Goal: Transaction & Acquisition: Purchase product/service

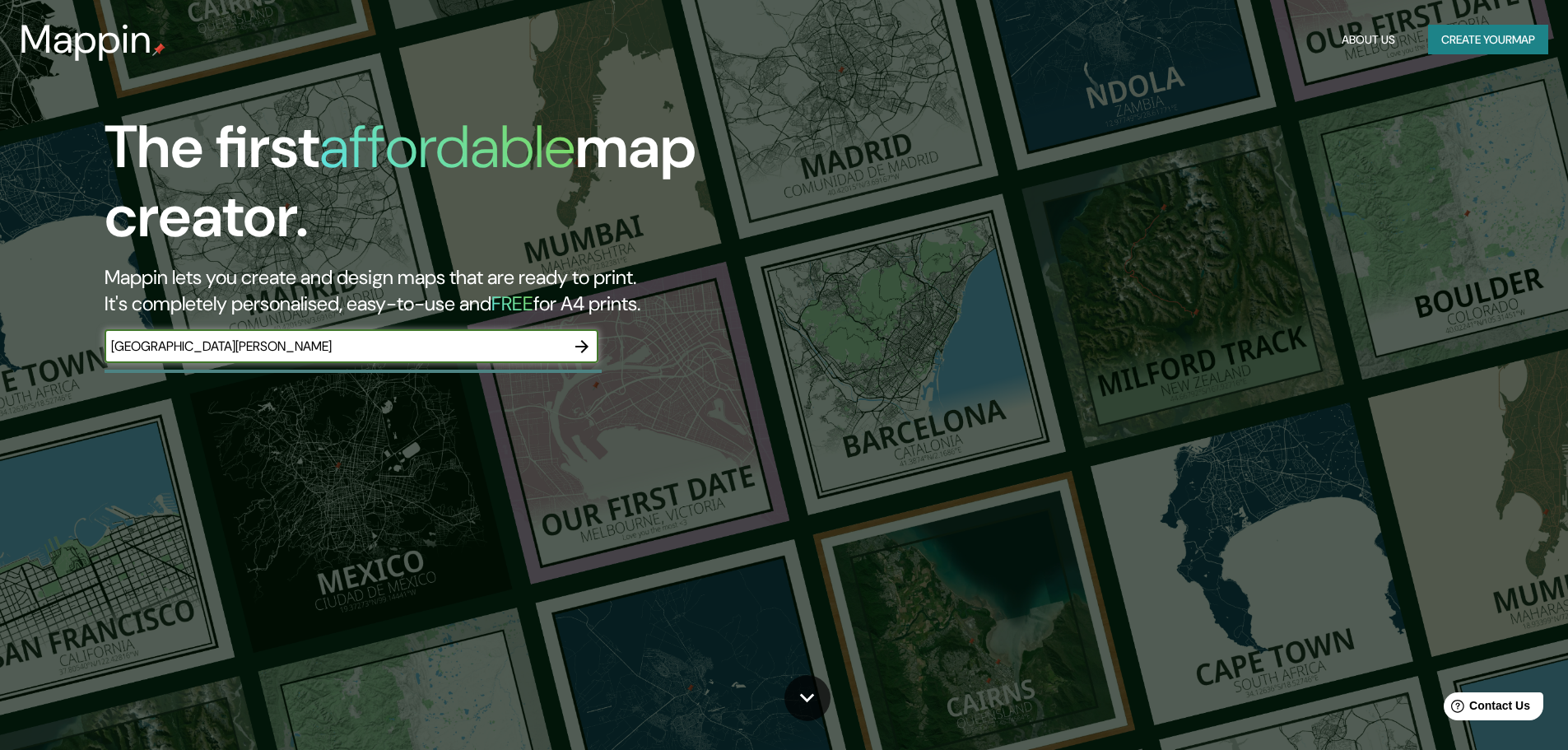
type input "[GEOGRAPHIC_DATA][PERSON_NAME]"
click at [580, 348] on icon "button" at bounding box center [582, 346] width 20 height 20
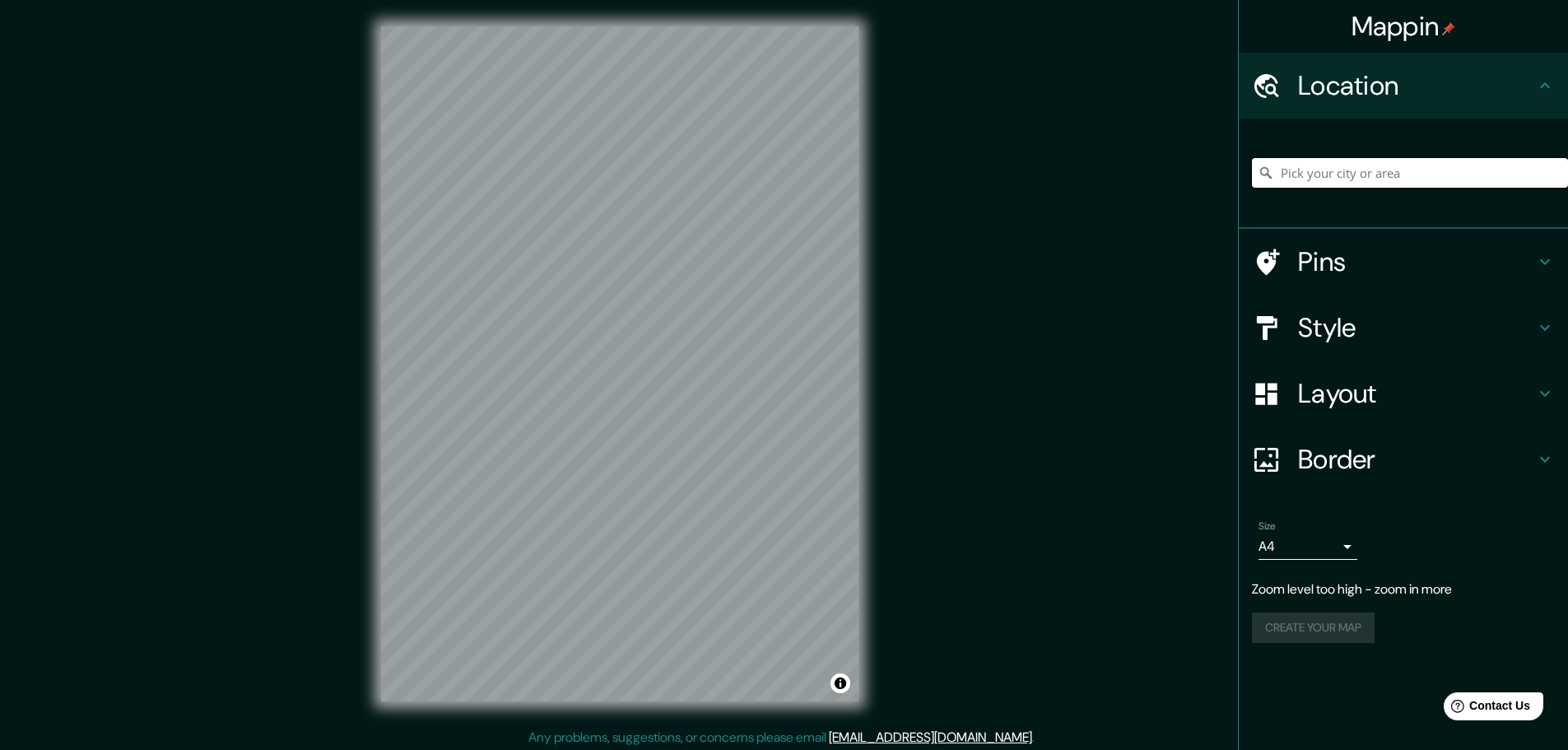
click at [1430, 178] on input "Pick your city or area" at bounding box center [1409, 172] width 316 height 30
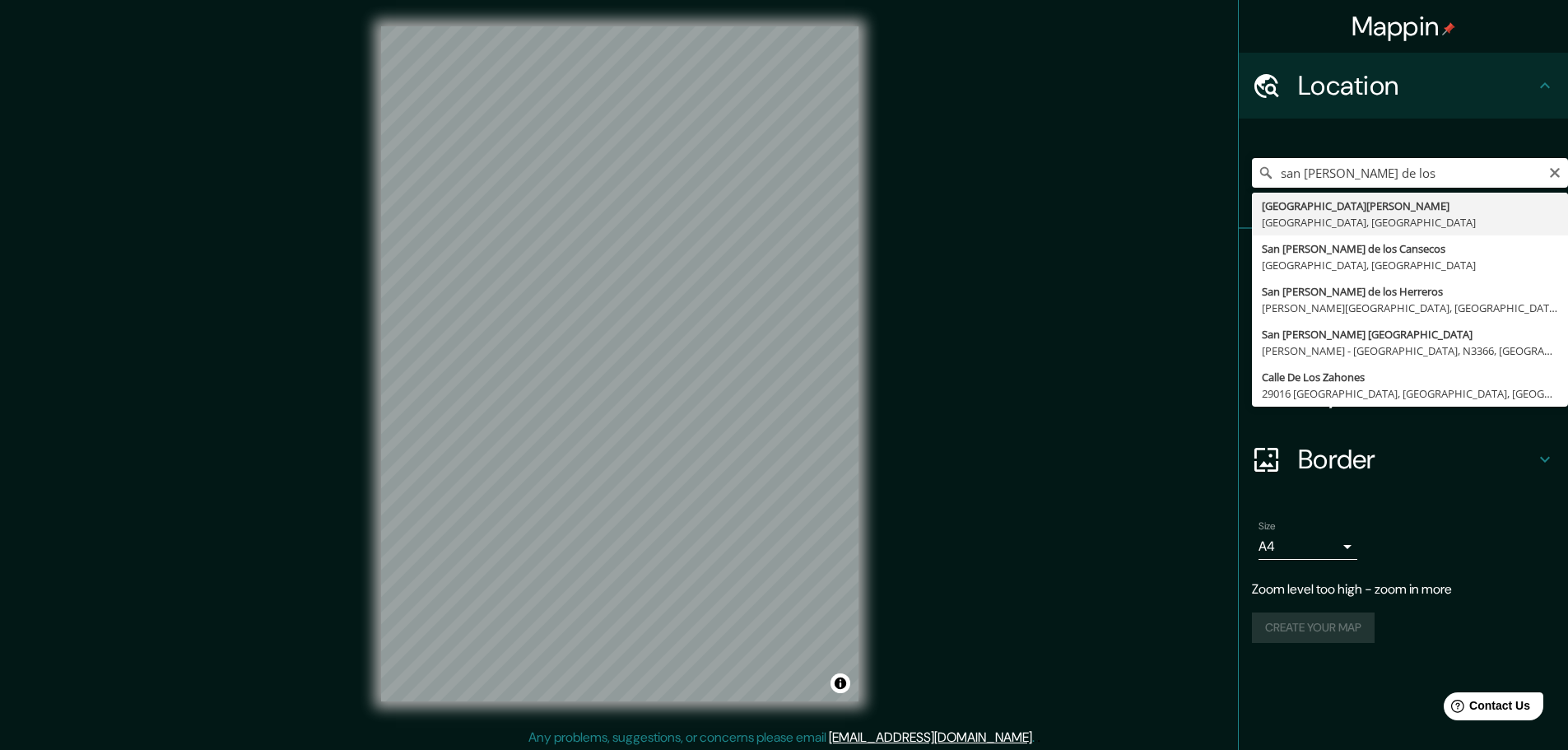
type input "[GEOGRAPHIC_DATA][PERSON_NAME], [GEOGRAPHIC_DATA], [GEOGRAPHIC_DATA]"
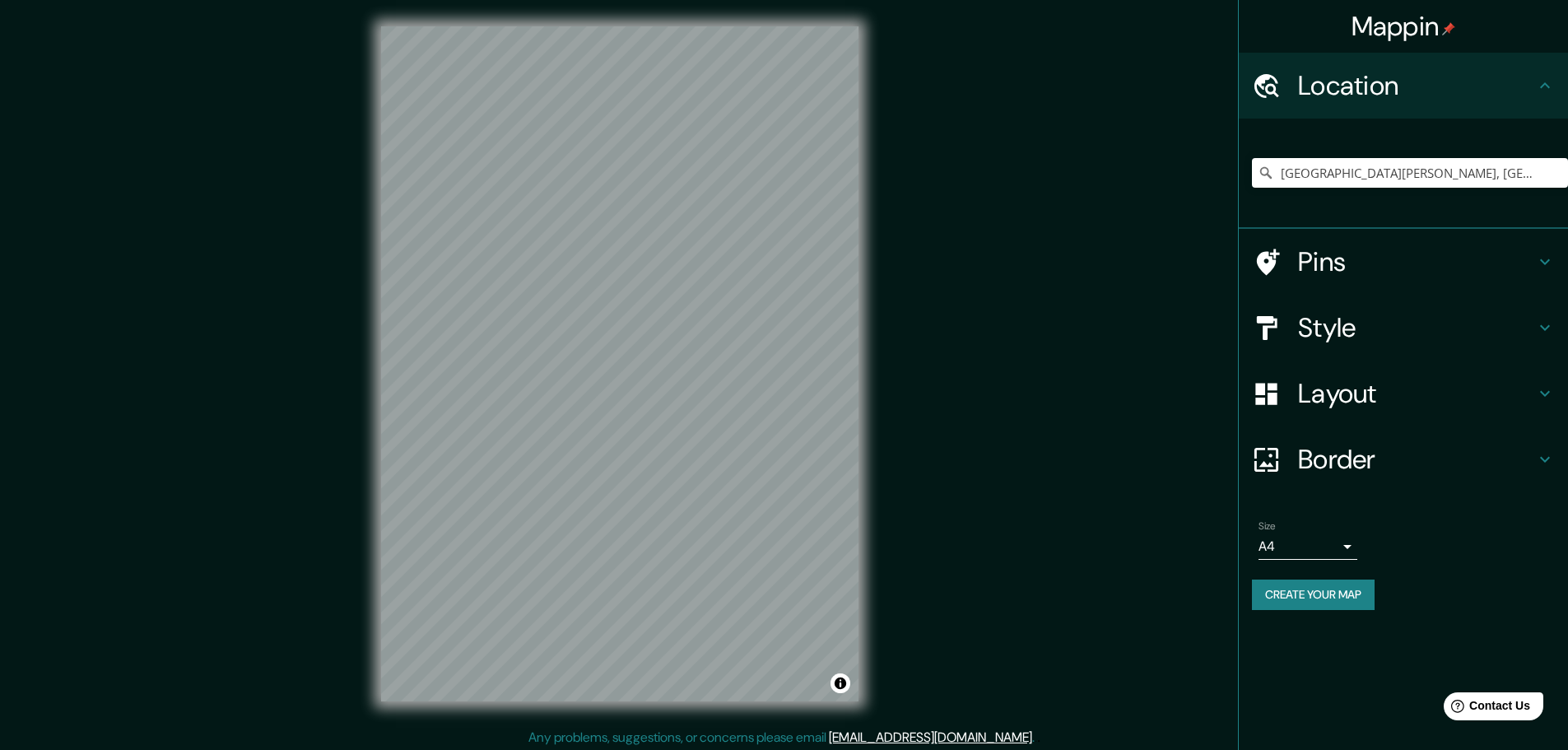
click at [1453, 259] on h4 "Pins" at bounding box center [1416, 262] width 237 height 33
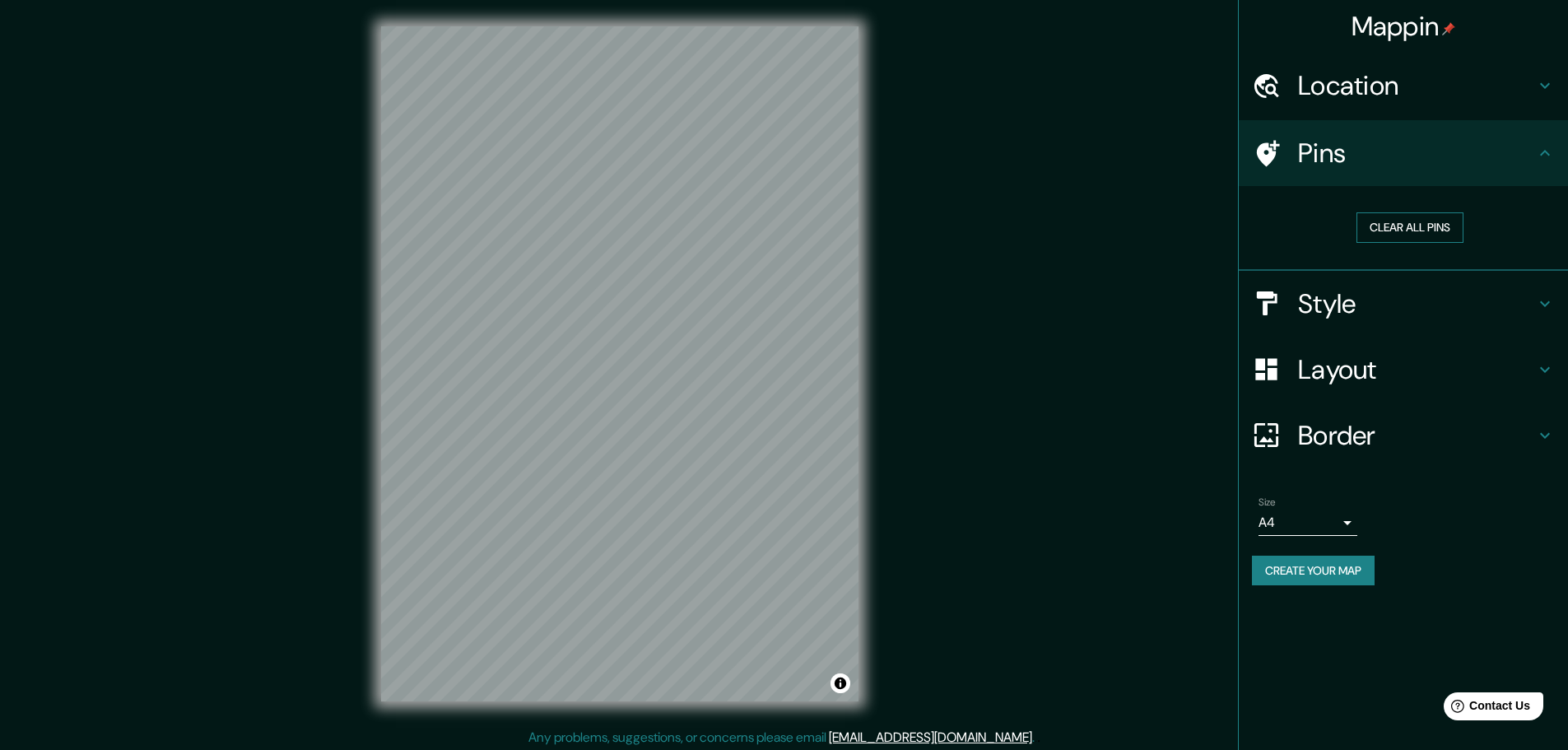
click at [1430, 227] on button "Clear all pins" at bounding box center [1409, 228] width 107 height 31
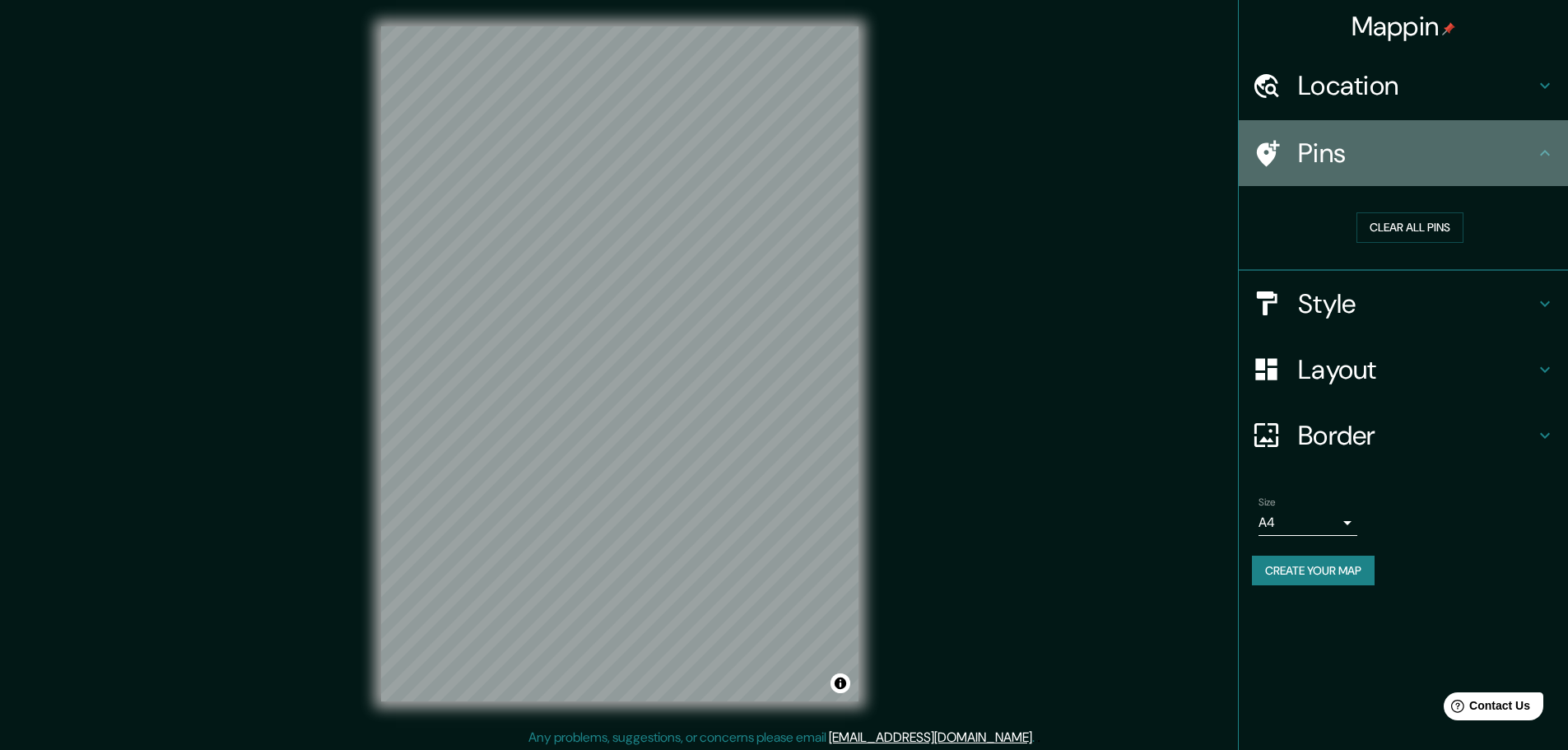
click at [1392, 169] on h4 "Pins" at bounding box center [1416, 153] width 237 height 33
click at [1542, 148] on icon at bounding box center [1544, 153] width 20 height 20
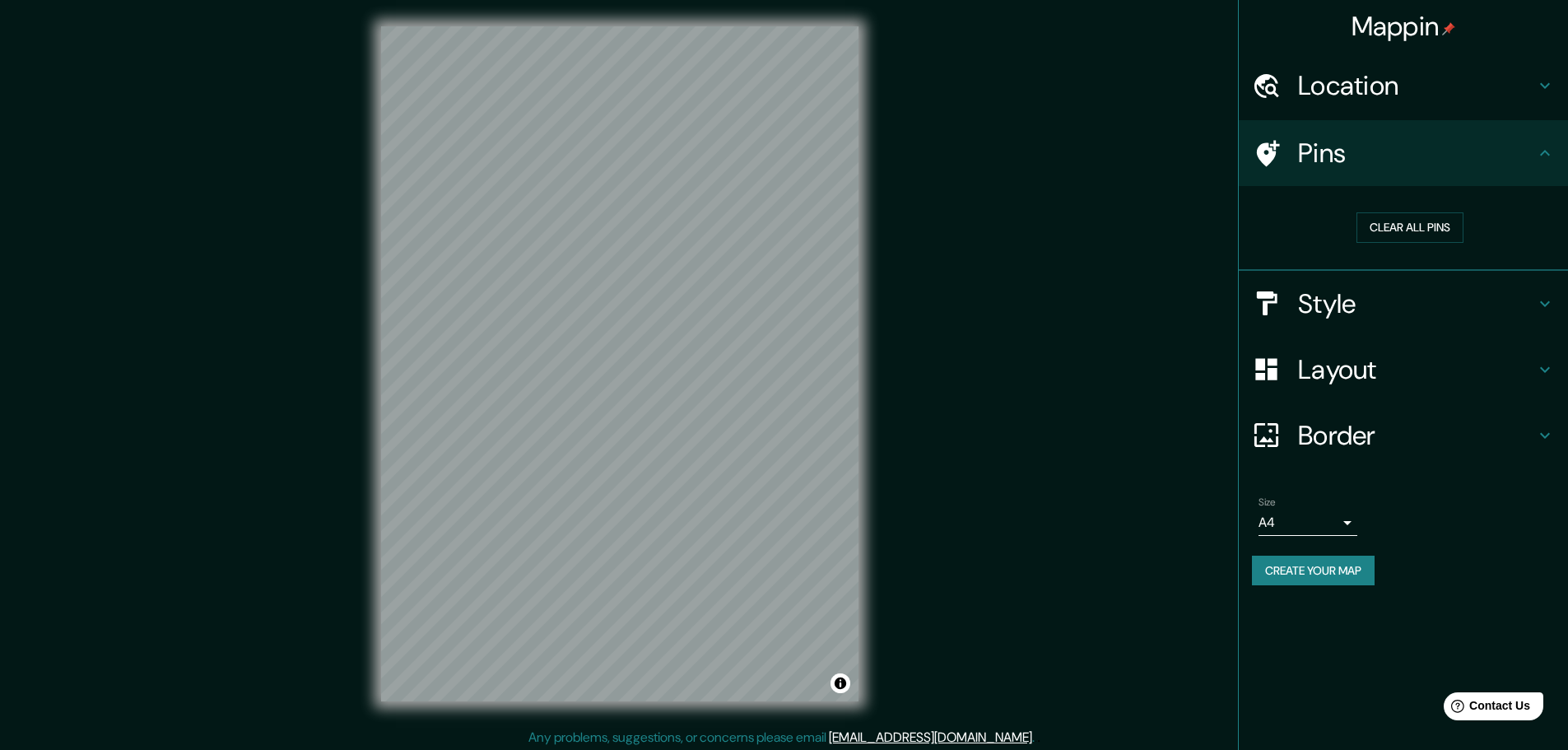
click at [1288, 152] on div at bounding box center [1275, 154] width 46 height 29
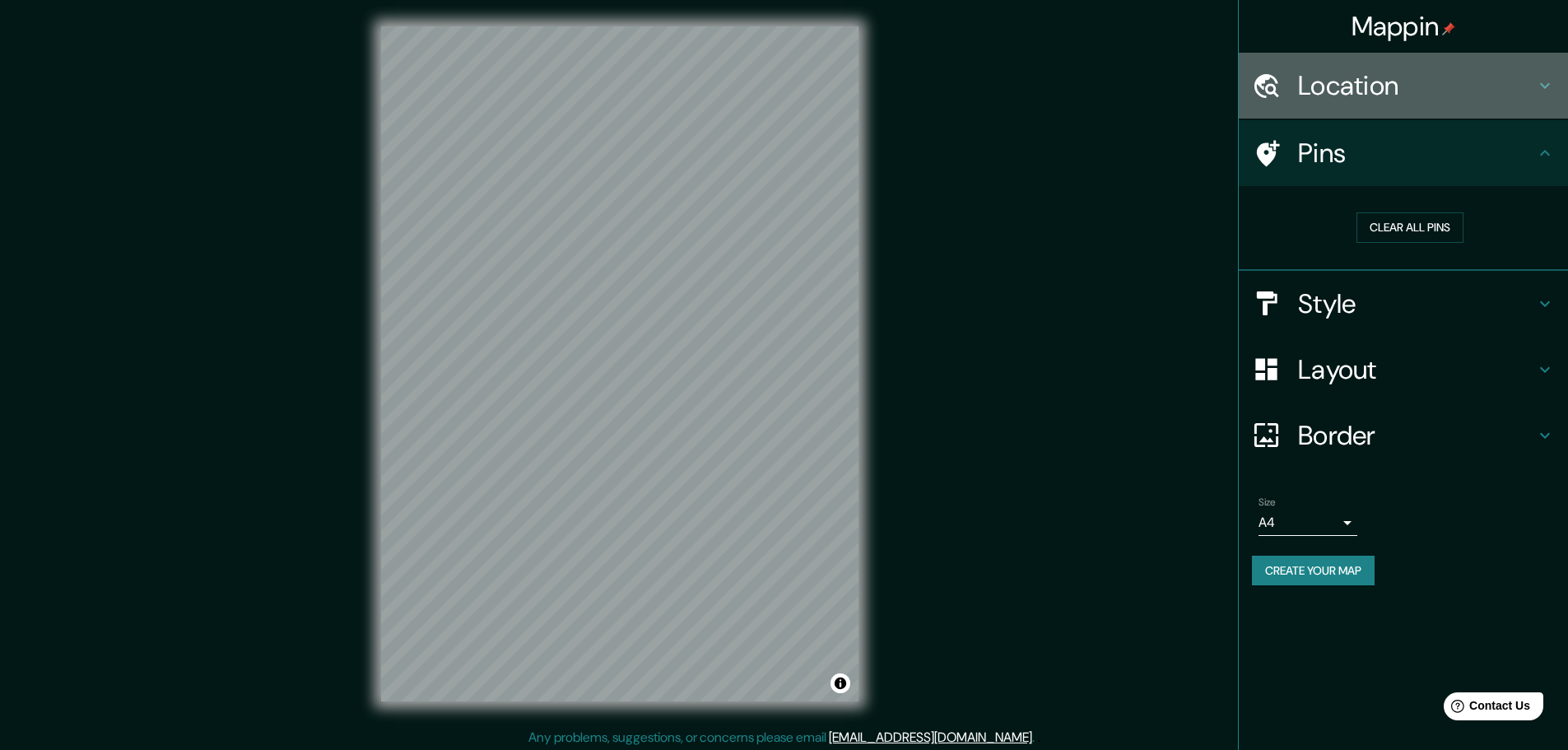
click at [1421, 89] on h4 "Location" at bounding box center [1416, 86] width 237 height 33
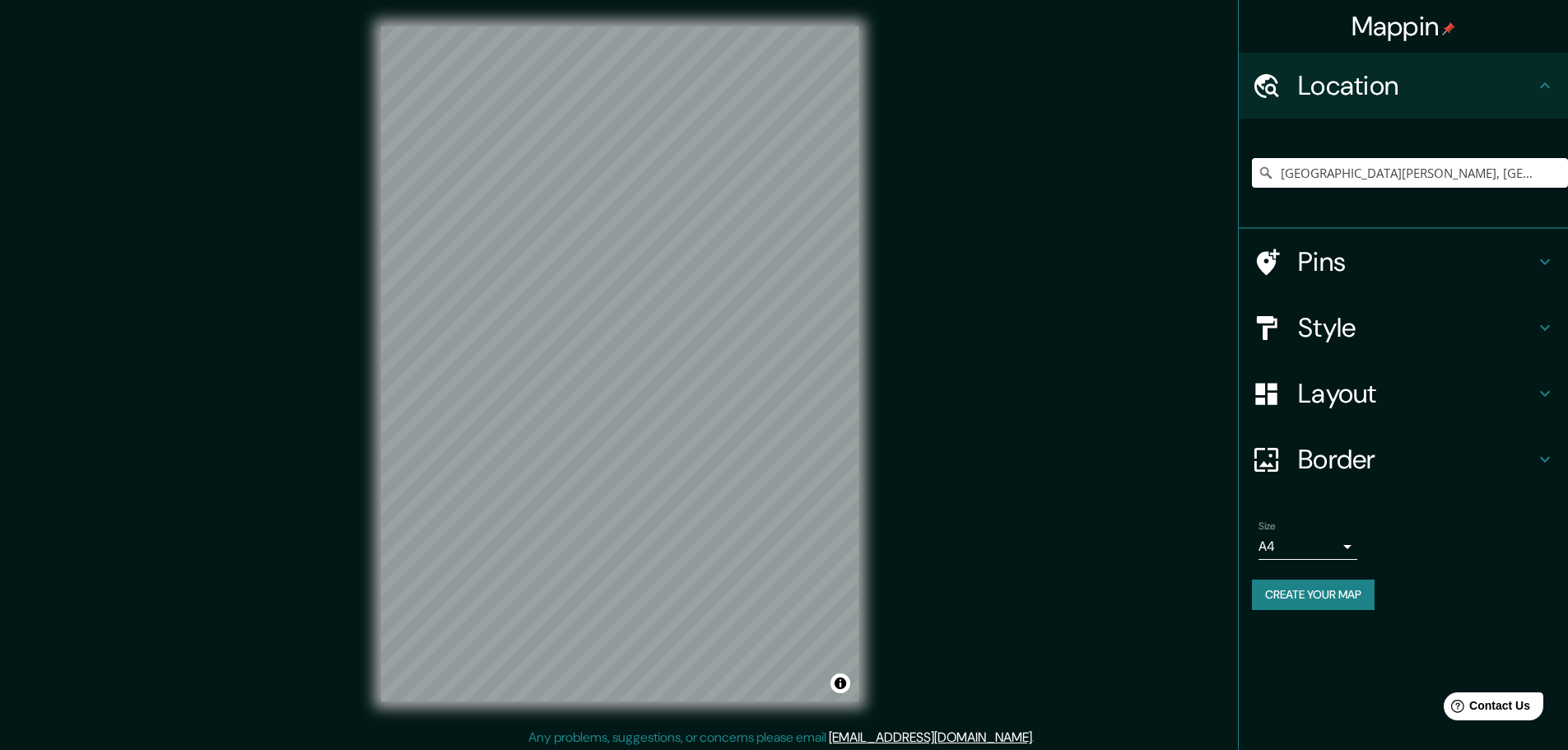
click at [1421, 89] on h4 "Location" at bounding box center [1416, 86] width 237 height 33
click at [1356, 249] on h4 "Pins" at bounding box center [1416, 262] width 237 height 33
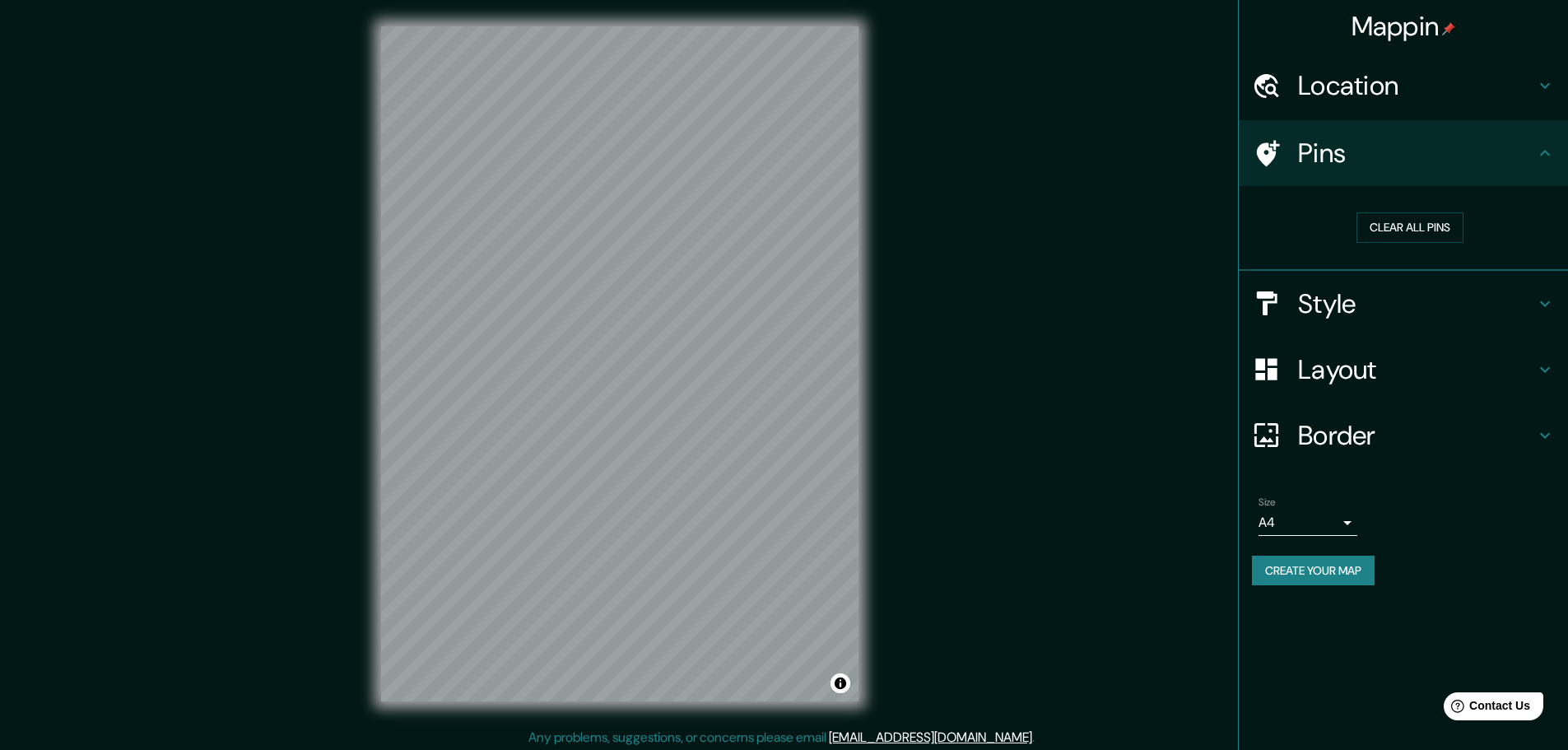
click at [1356, 285] on div "Style" at bounding box center [1403, 304] width 329 height 66
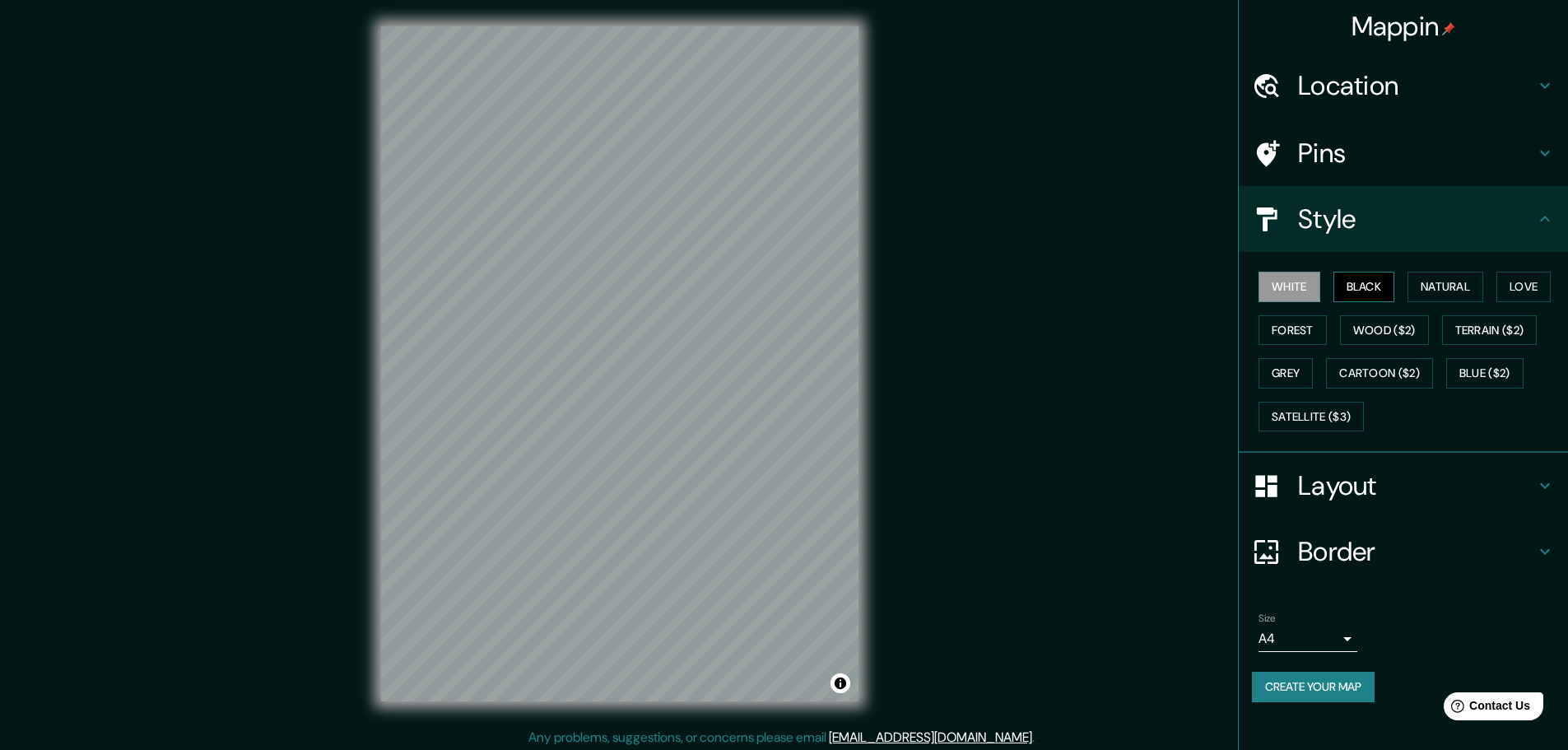
click at [1354, 283] on button "Black" at bounding box center [1364, 287] width 62 height 31
click at [1472, 295] on button "Natural" at bounding box center [1445, 287] width 75 height 31
click at [1498, 298] on div "White Black Natural Love Forest Wood ($2) Terrain ($2) Grey Cartoon ($2) Blue (…" at bounding box center [1409, 351] width 316 height 172
click at [1517, 292] on button "Love" at bounding box center [1523, 287] width 54 height 31
click at [1516, 321] on button "Terrain ($2)" at bounding box center [1489, 330] width 95 height 31
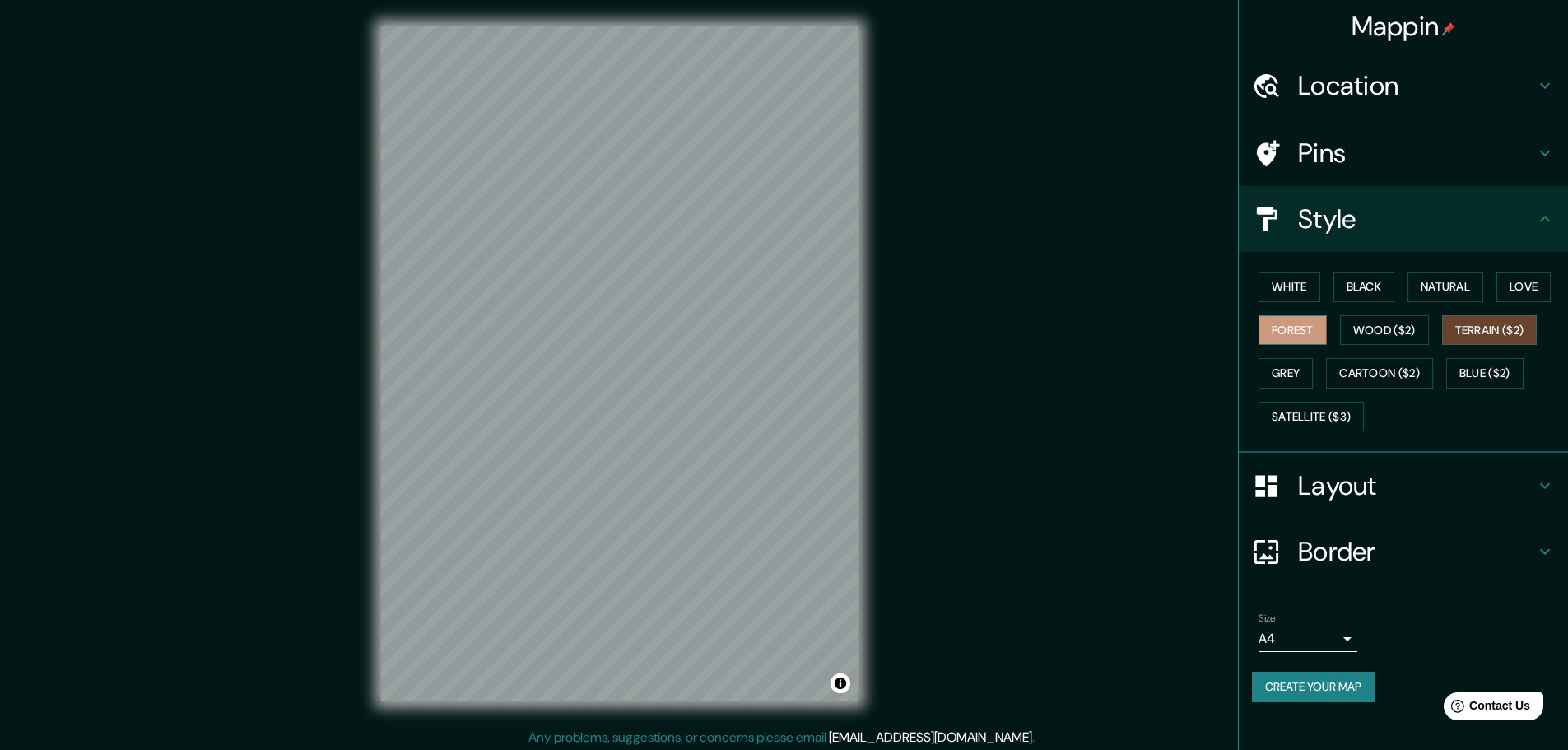
click at [1293, 336] on button "Forest" at bounding box center [1293, 330] width 69 height 31
click at [1288, 384] on button "Grey" at bounding box center [1285, 373] width 54 height 31
click at [1510, 372] on button "Blue ($2)" at bounding box center [1485, 373] width 77 height 31
click at [1290, 293] on button "White" at bounding box center [1289, 287] width 62 height 31
click at [1340, 227] on h4 "Style" at bounding box center [1416, 219] width 237 height 33
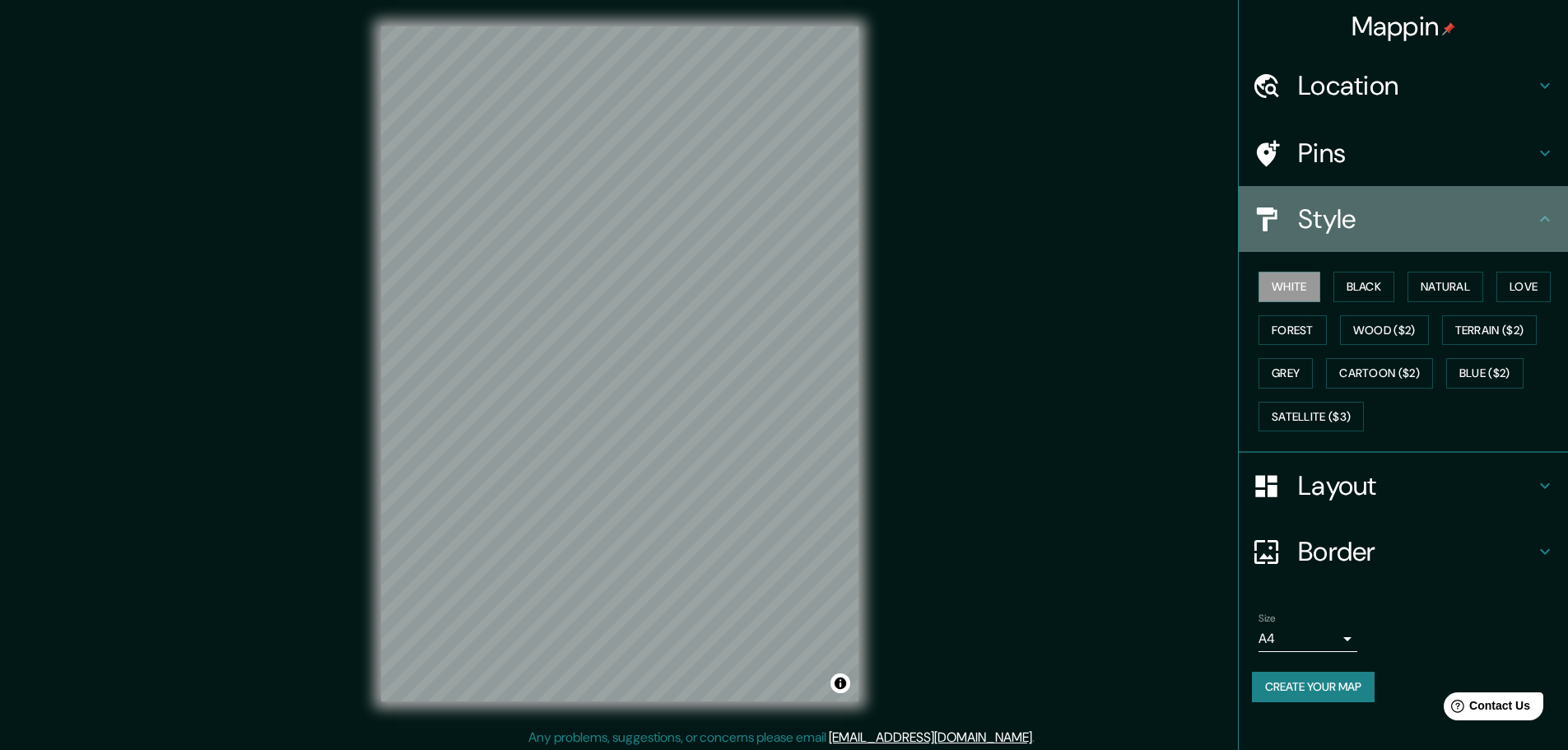
click at [1523, 216] on h4 "Style" at bounding box center [1416, 219] width 237 height 33
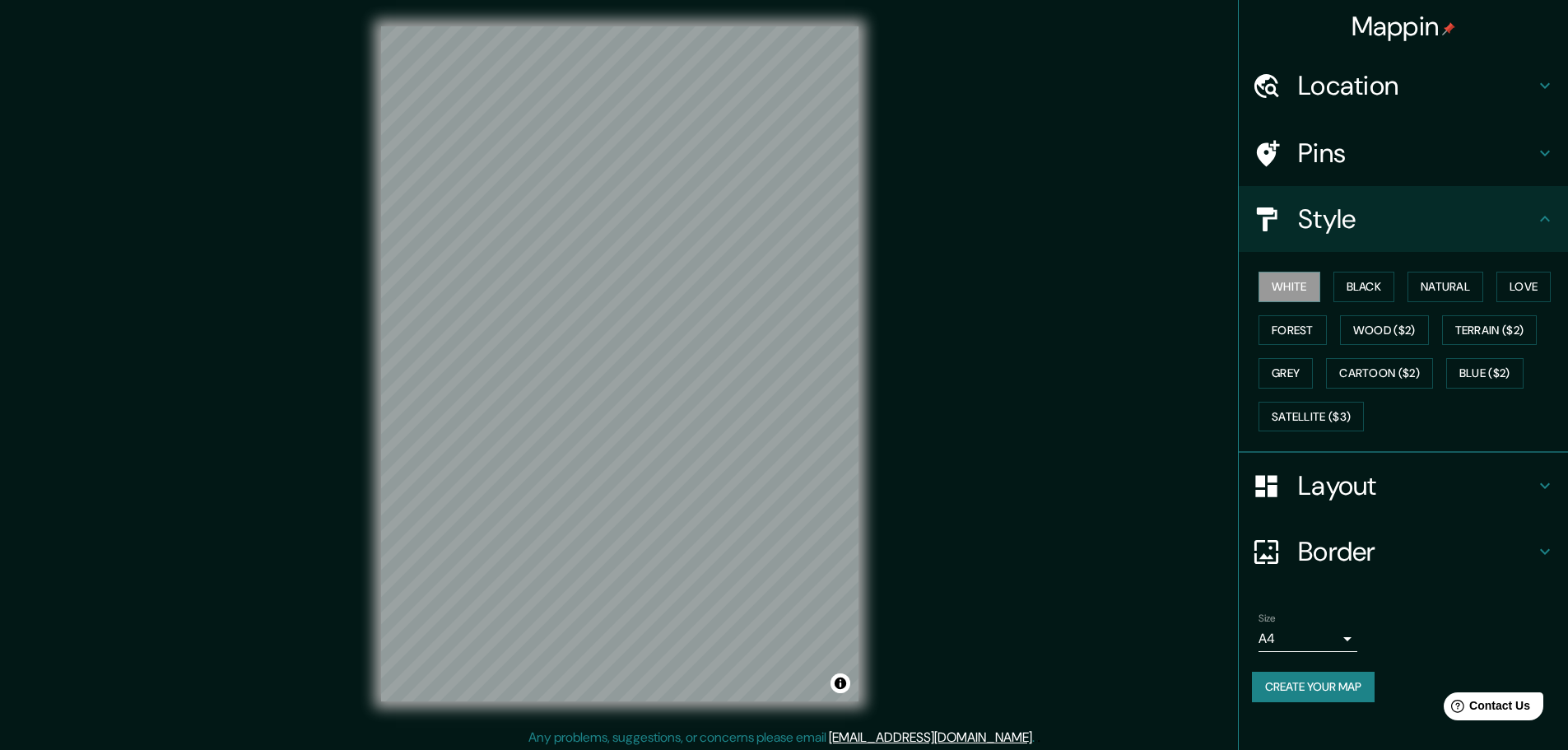
click at [1416, 487] on h4 "Layout" at bounding box center [1416, 486] width 237 height 33
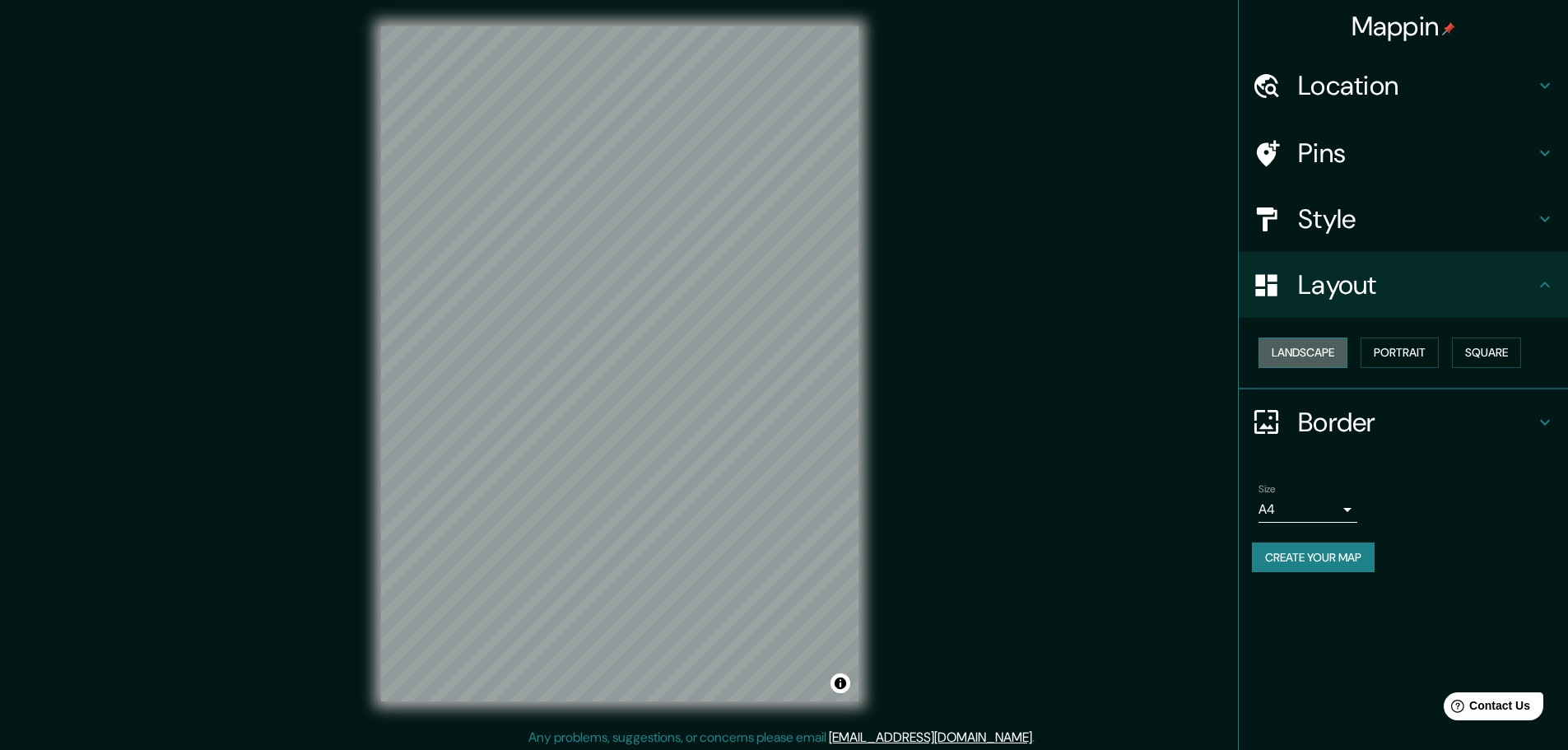
click at [1336, 356] on button "Landscape" at bounding box center [1303, 353] width 89 height 31
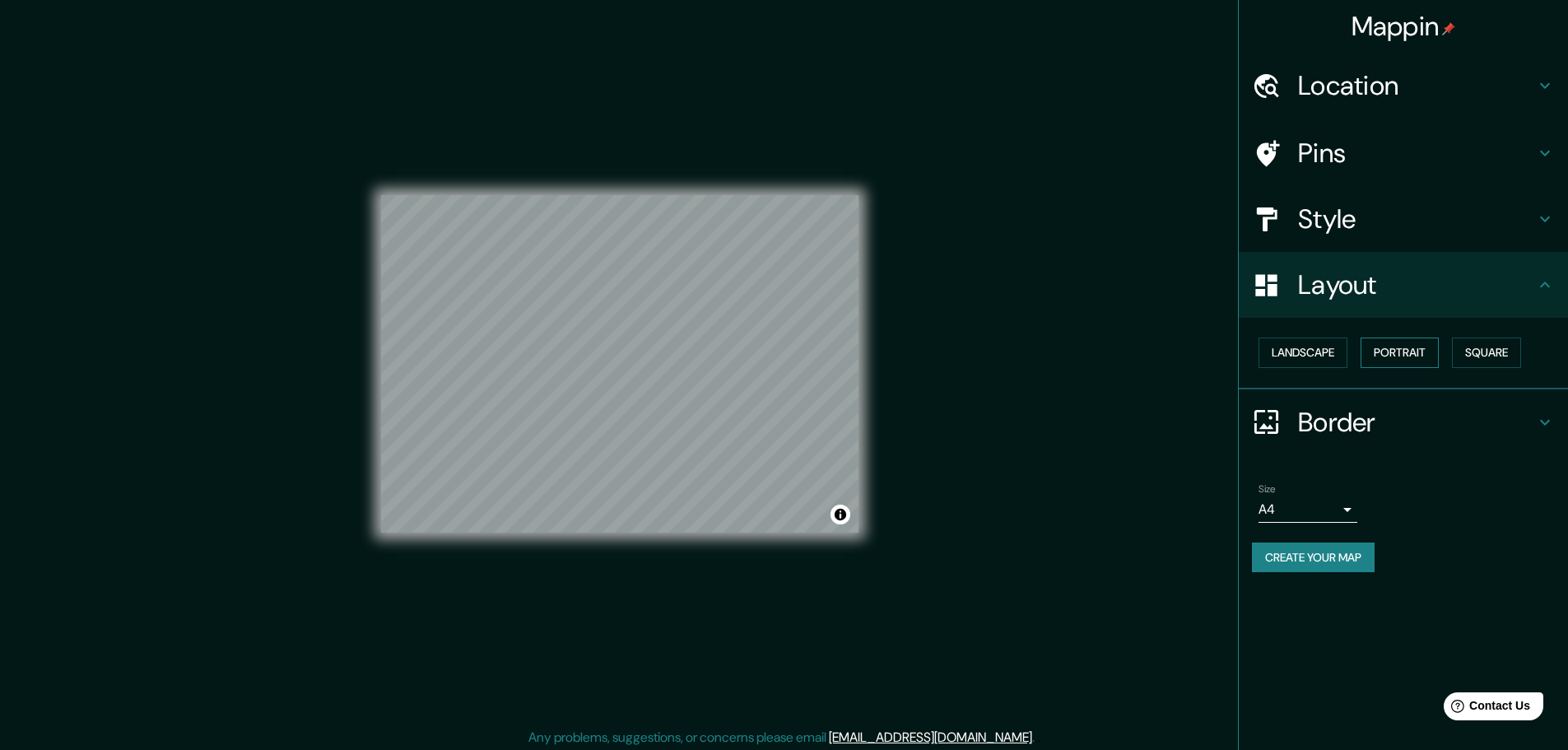
click at [1399, 351] on button "Portrait" at bounding box center [1399, 353] width 78 height 31
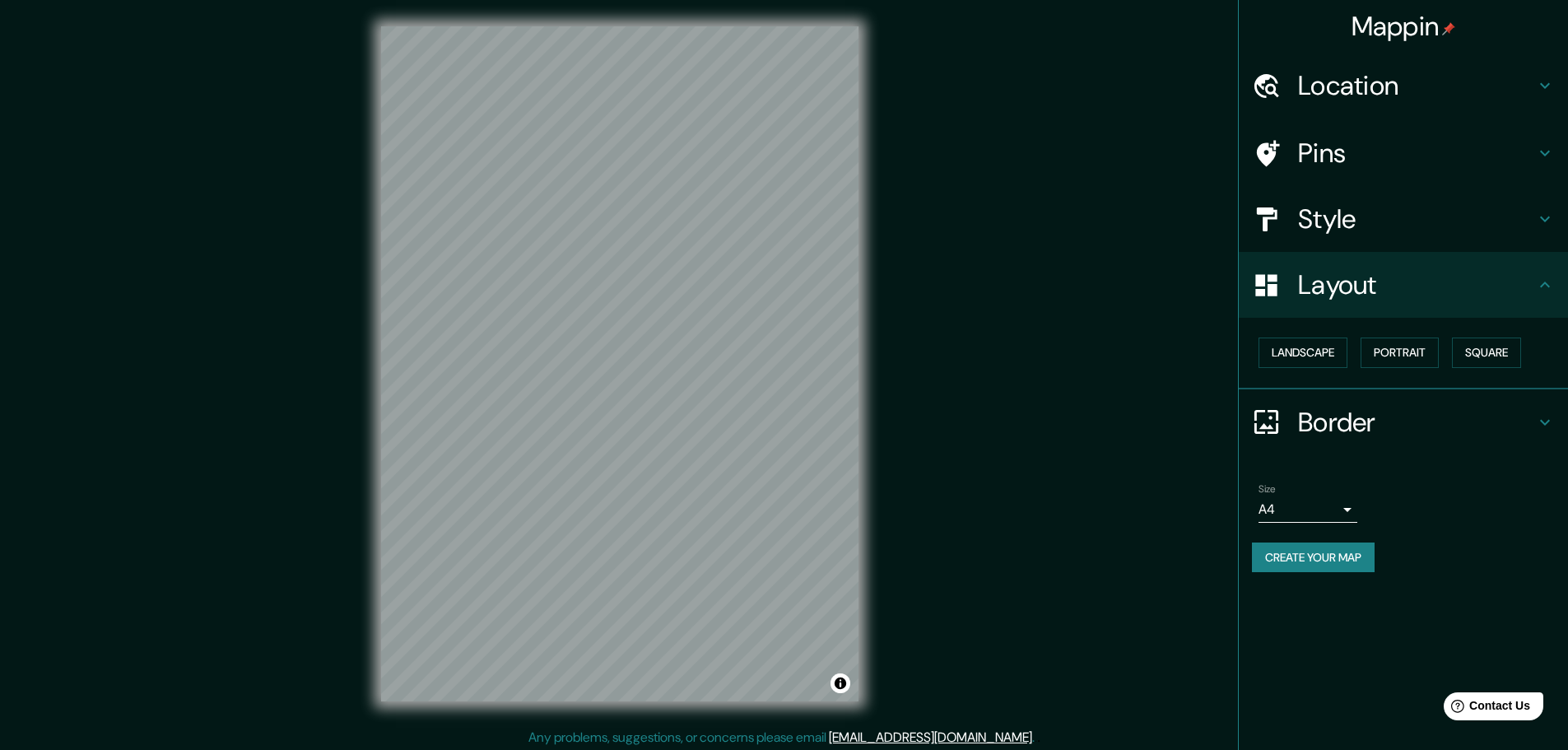
click at [1529, 350] on div "Landscape [GEOGRAPHIC_DATA]" at bounding box center [1409, 353] width 316 height 44
click at [1498, 346] on button "Square" at bounding box center [1487, 353] width 69 height 31
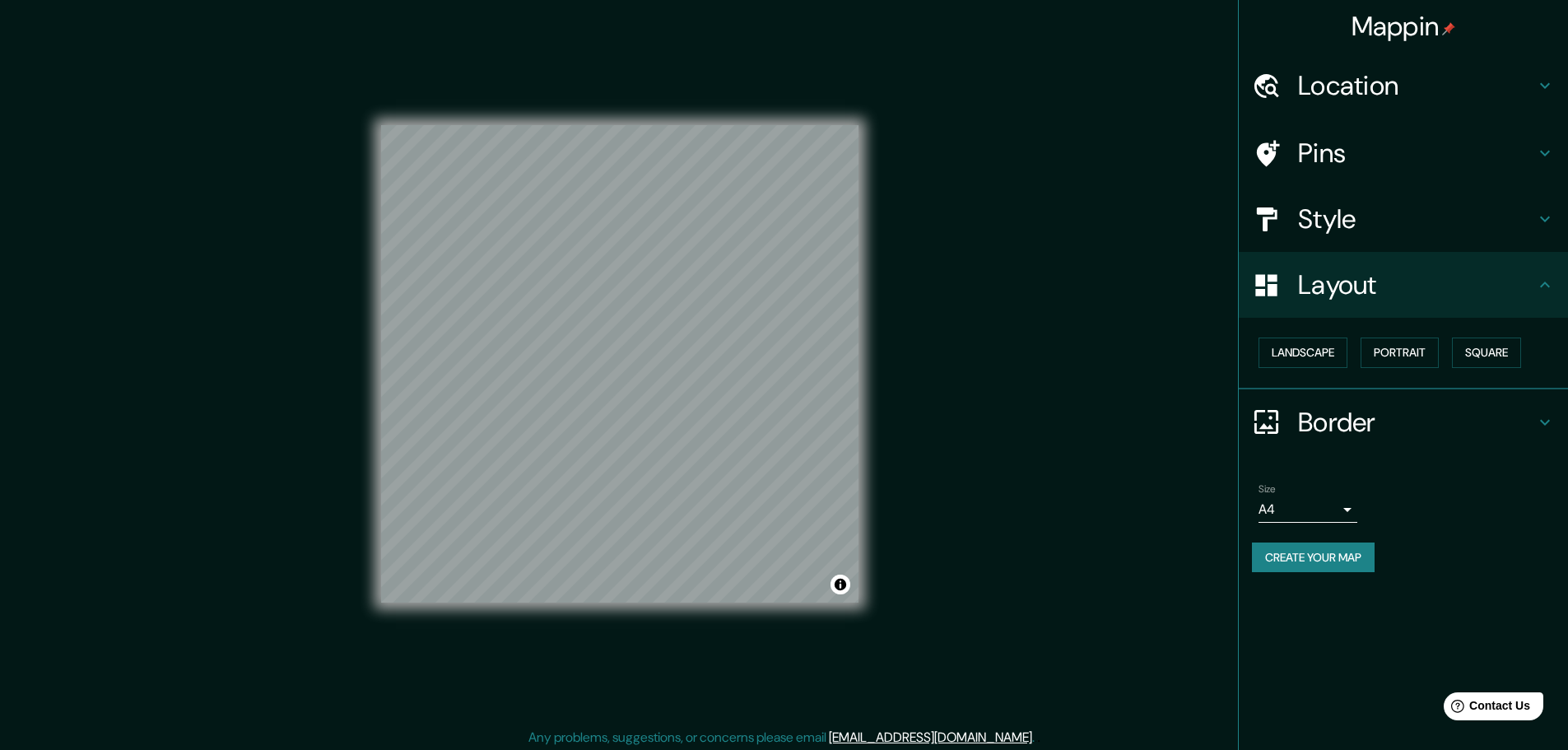
click at [1493, 412] on h4 "Border" at bounding box center [1416, 422] width 237 height 33
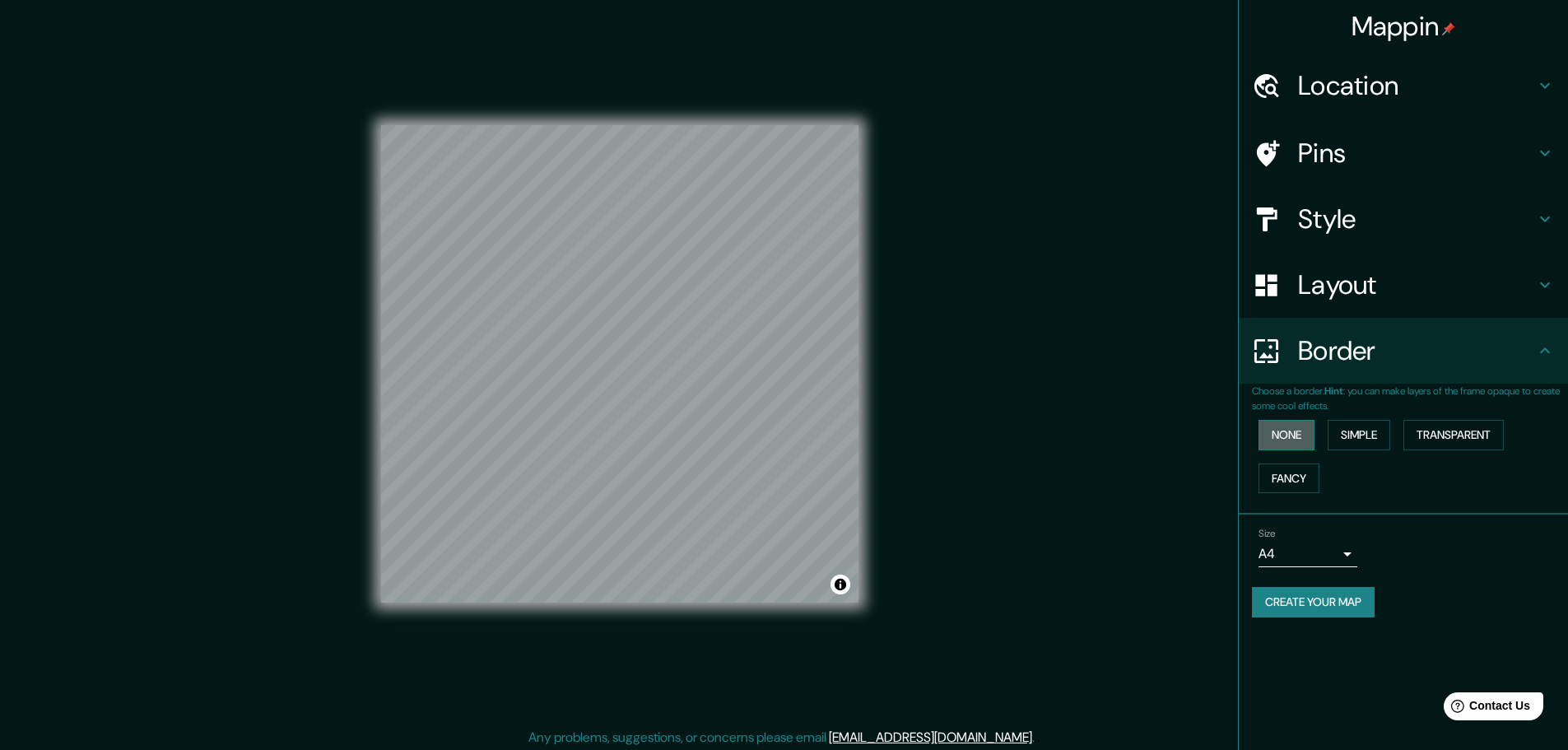
click at [1286, 433] on button "None" at bounding box center [1286, 435] width 56 height 31
click at [1368, 436] on button "Simple" at bounding box center [1359, 435] width 63 height 31
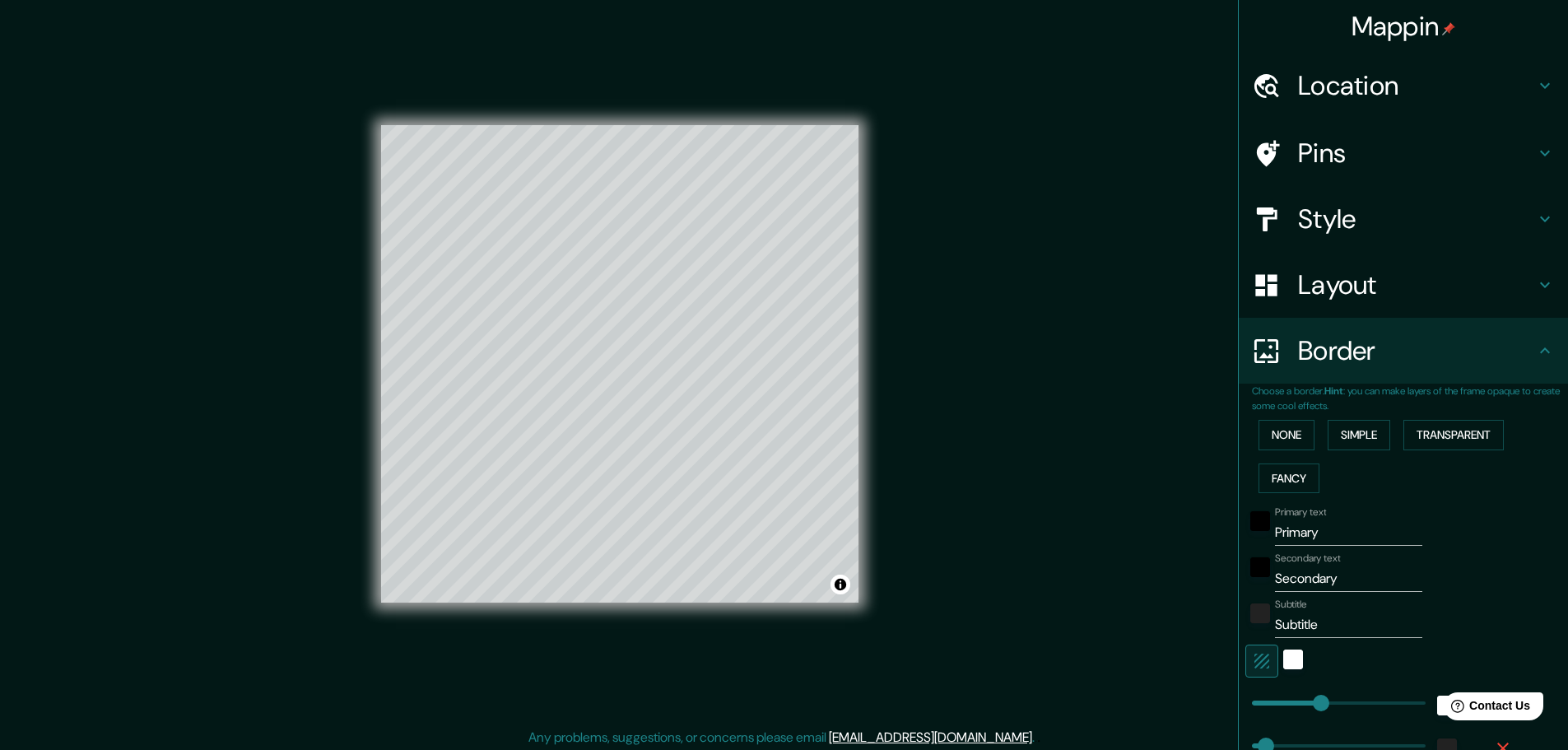
click at [1305, 431] on div "None Simple Transparent Fancy" at bounding box center [1409, 457] width 316 height 87
click at [1298, 430] on button "None" at bounding box center [1286, 435] width 56 height 31
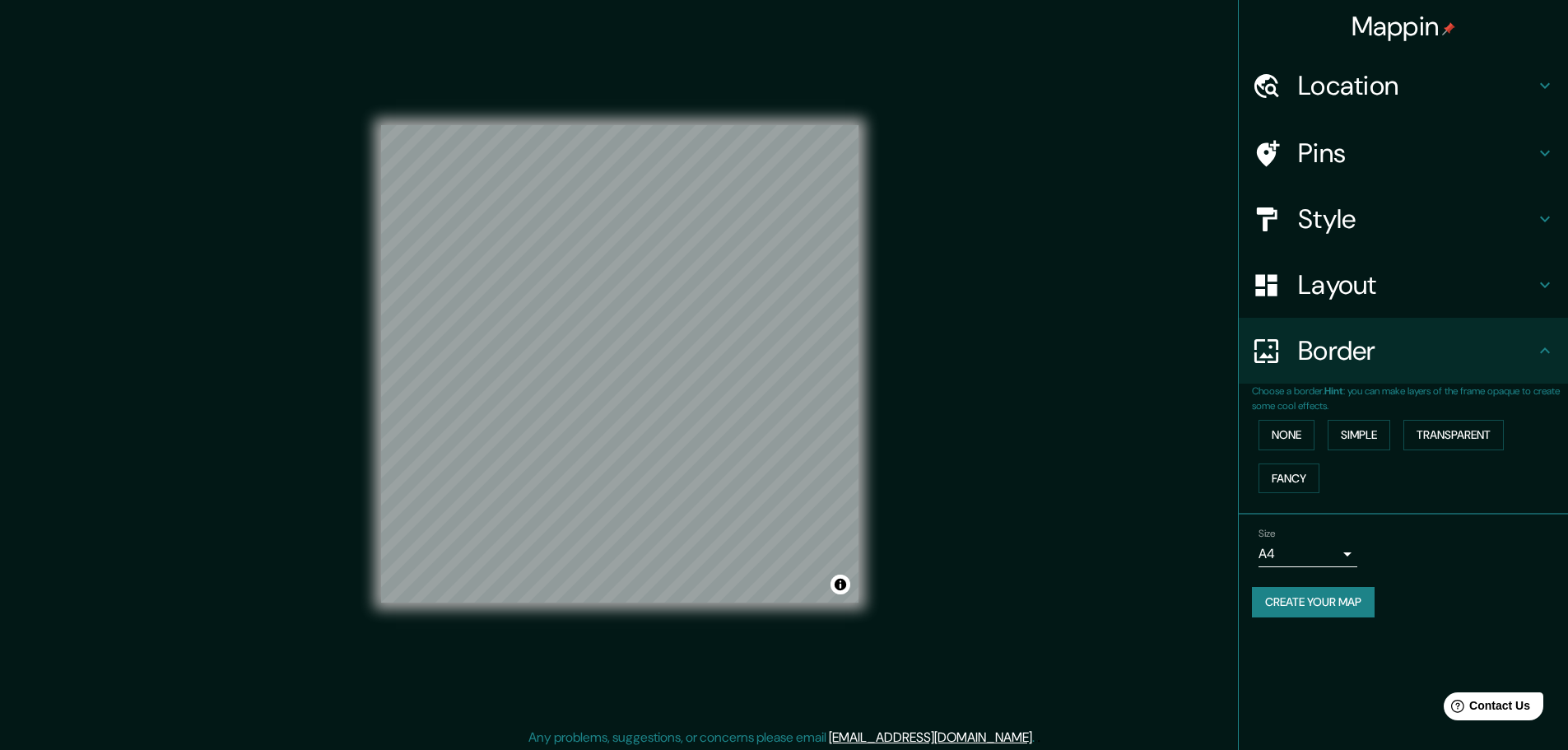
click at [1352, 176] on div "Pins" at bounding box center [1403, 153] width 329 height 66
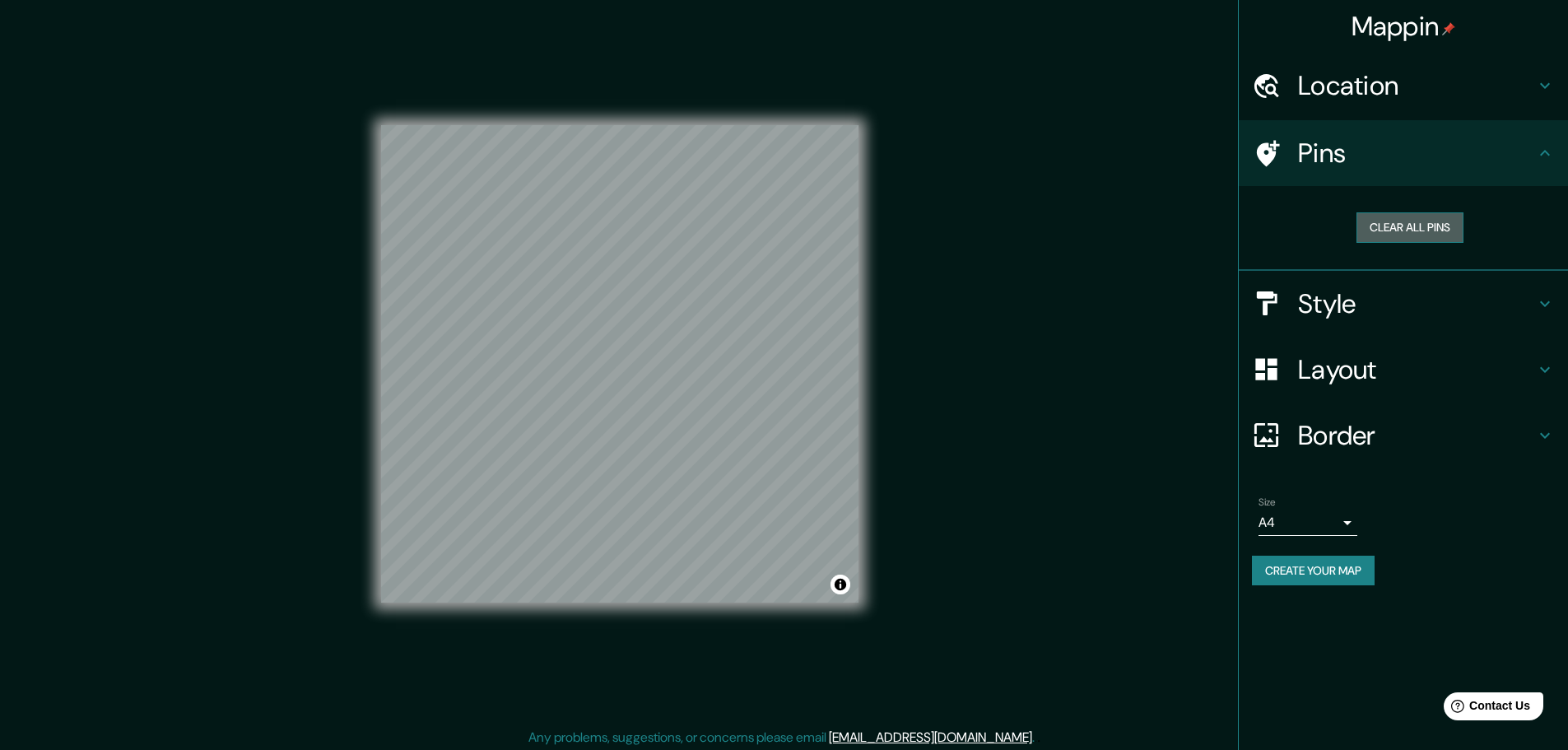
click at [1409, 222] on button "Clear all pins" at bounding box center [1409, 228] width 107 height 31
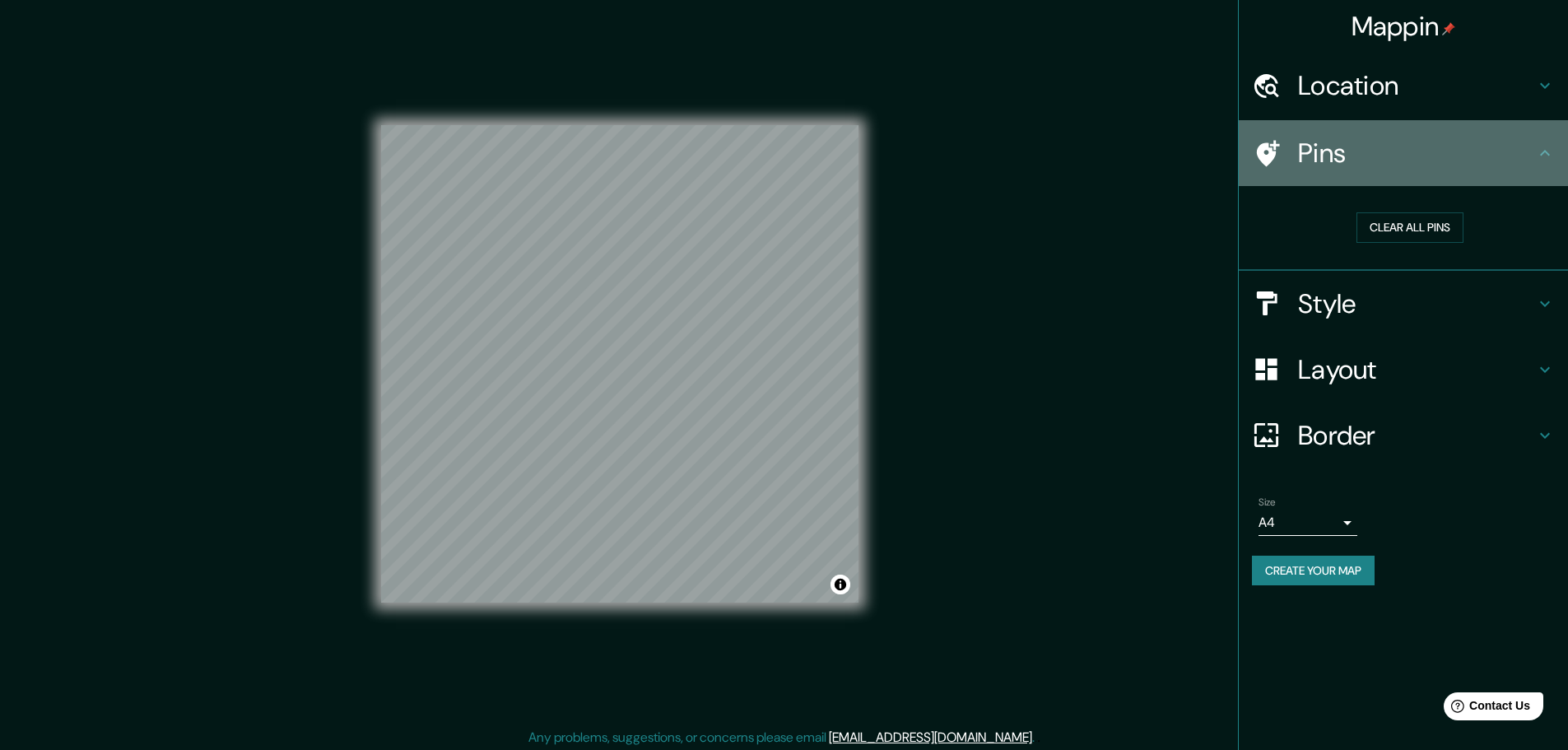
click at [1550, 144] on icon at bounding box center [1544, 153] width 20 height 20
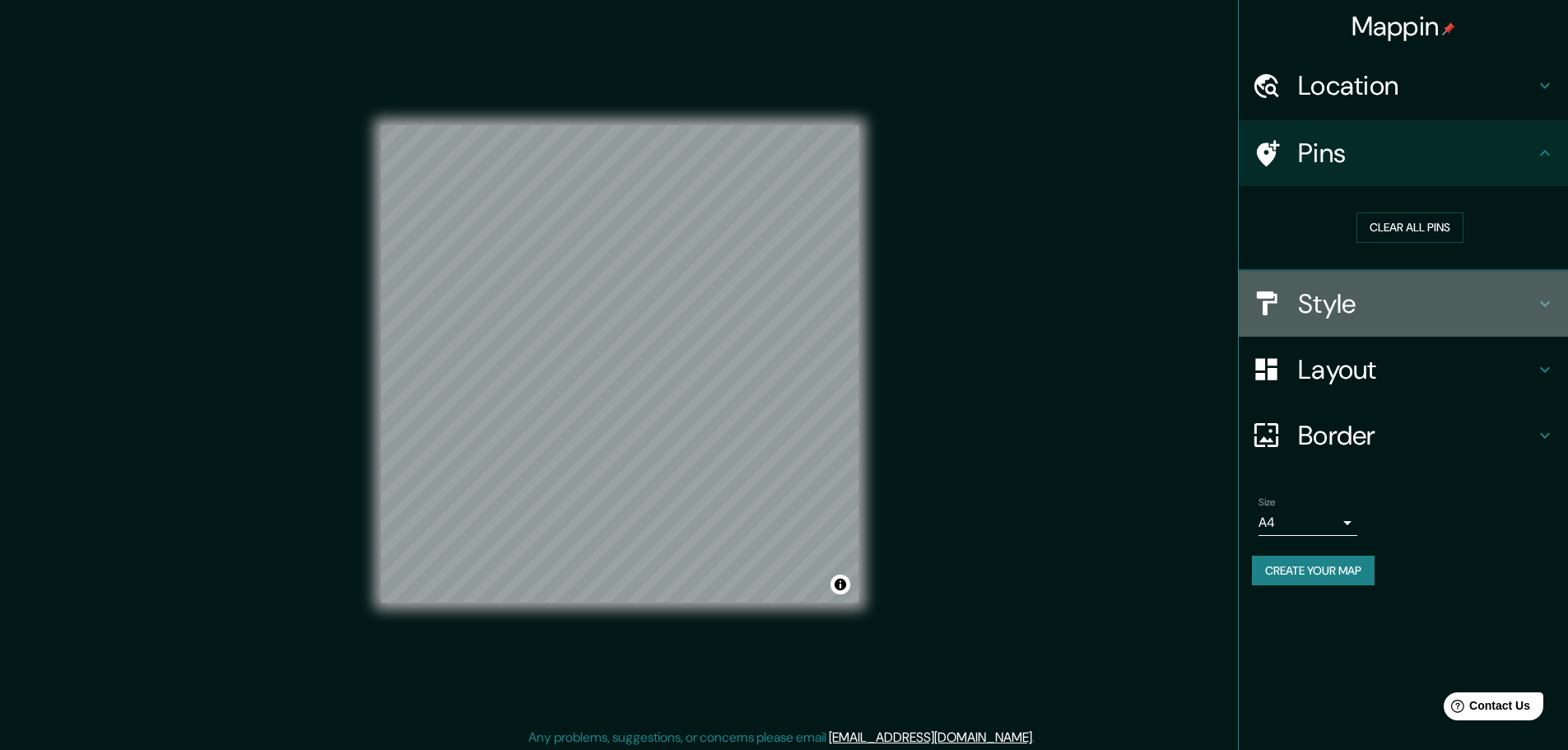
click at [1518, 297] on h4 "Style" at bounding box center [1416, 304] width 237 height 33
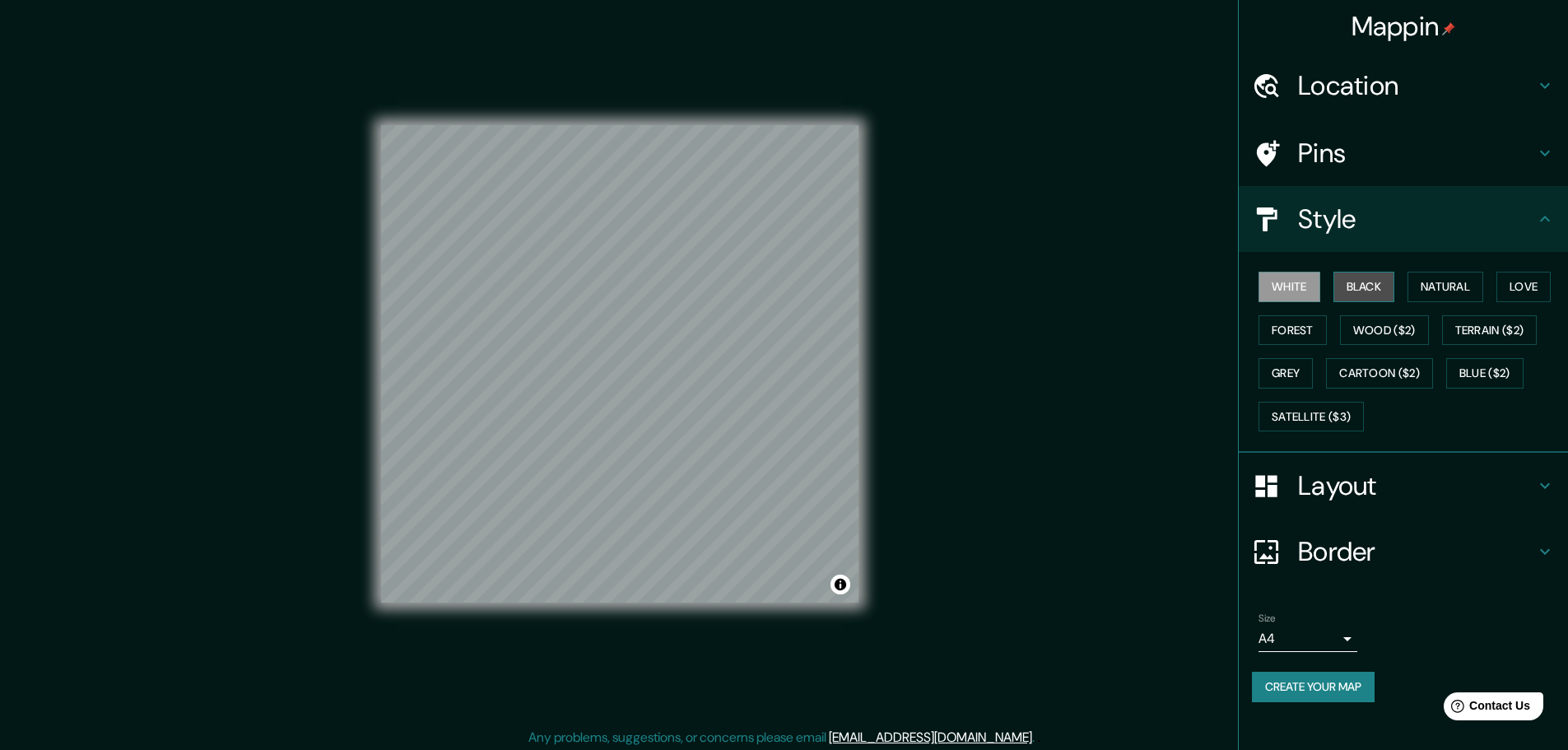
click at [1351, 287] on button "Black" at bounding box center [1364, 287] width 62 height 31
click at [1420, 281] on button "Natural" at bounding box center [1445, 287] width 75 height 31
click at [1514, 281] on button "Love" at bounding box center [1523, 287] width 54 height 31
click at [1294, 328] on button "Forest" at bounding box center [1293, 330] width 69 height 31
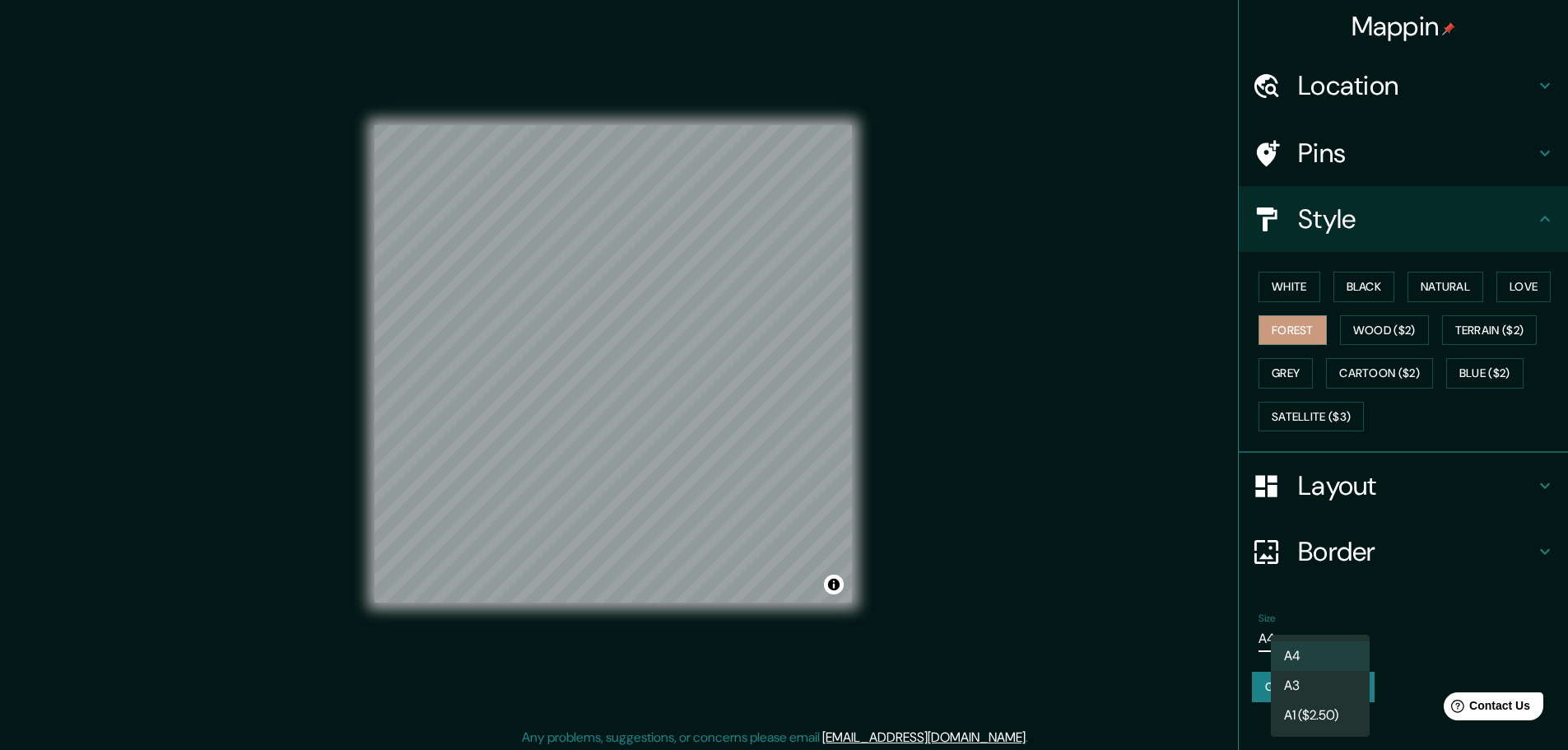
click at [1342, 641] on body "Mappin Location [GEOGRAPHIC_DATA][PERSON_NAME], [GEOGRAPHIC_DATA], [GEOGRAPHIC_…" at bounding box center [784, 375] width 1568 height 750
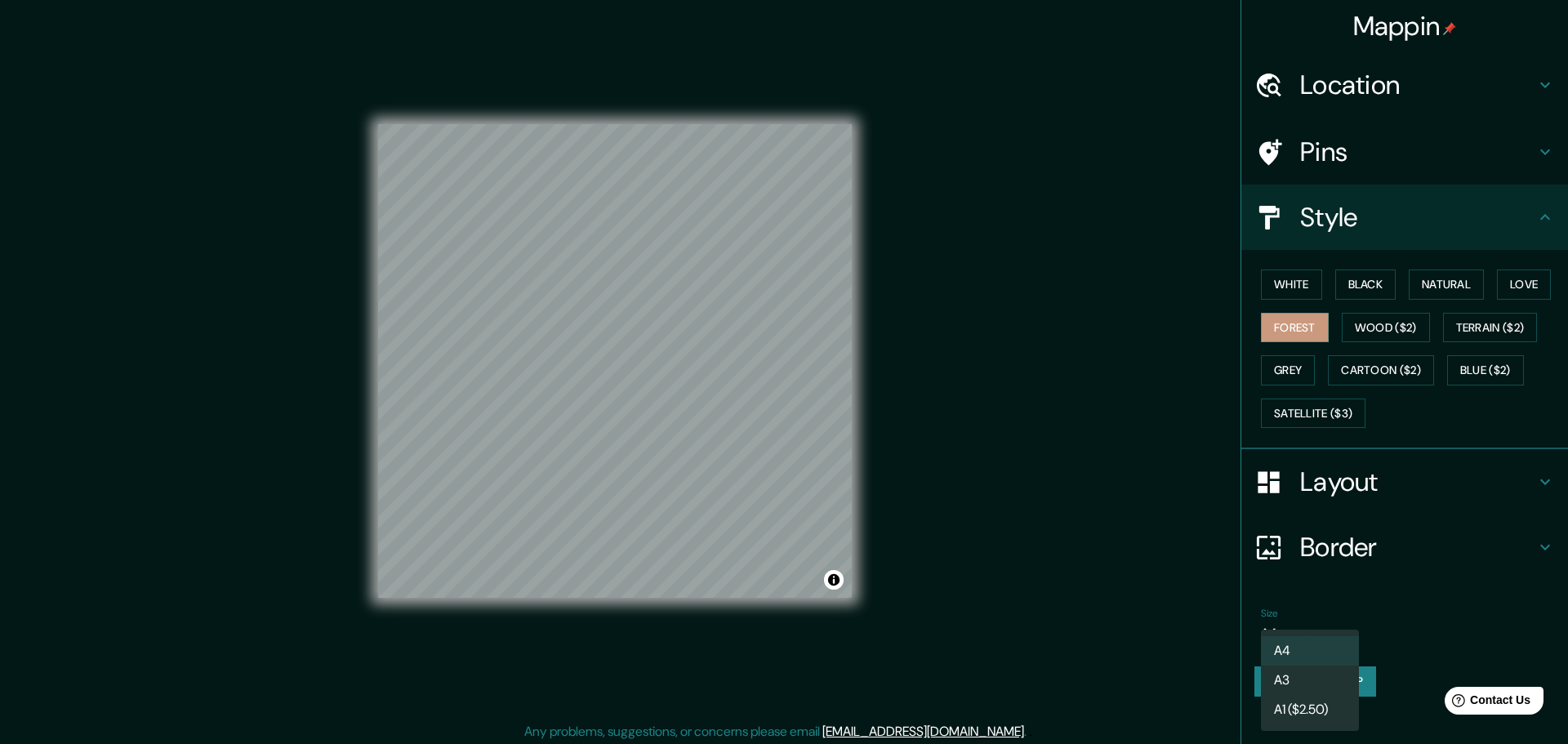
click at [1331, 677] on li "A3" at bounding box center [1309, 680] width 98 height 30
type input "a4"
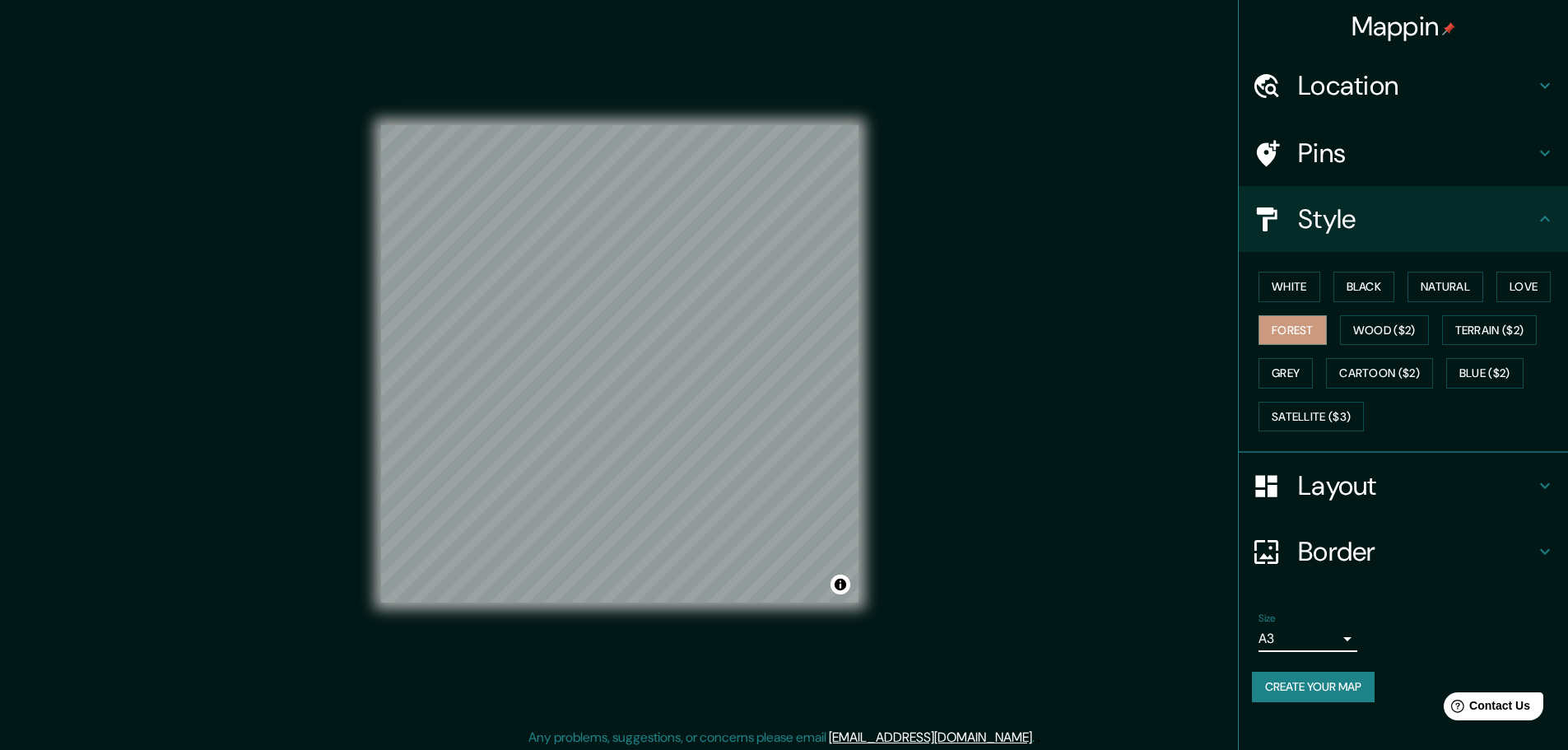
click at [1412, 472] on h4 "Layout" at bounding box center [1416, 486] width 237 height 33
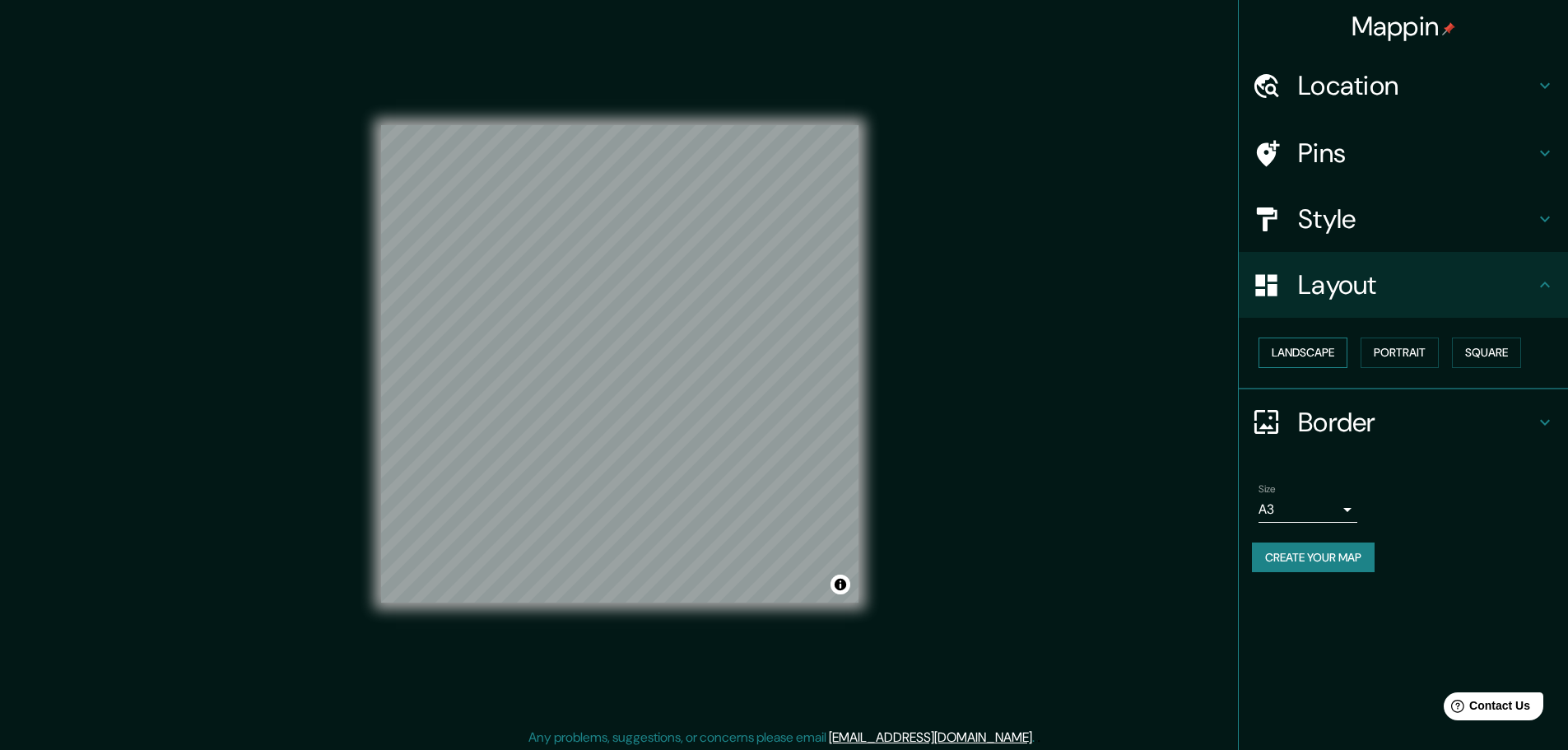
click at [1320, 355] on button "Landscape" at bounding box center [1303, 353] width 89 height 31
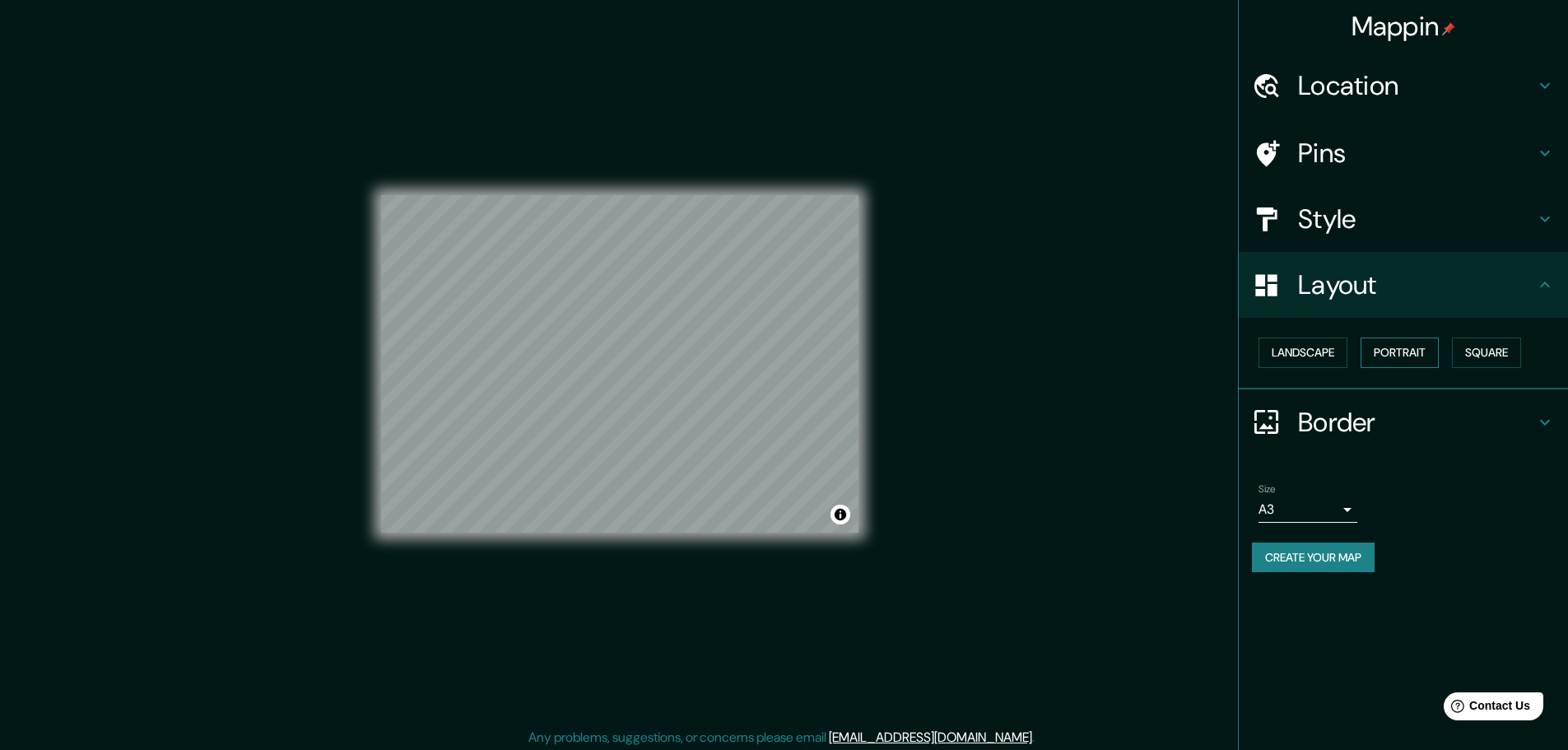
click at [1388, 340] on button "Portrait" at bounding box center [1399, 353] width 78 height 31
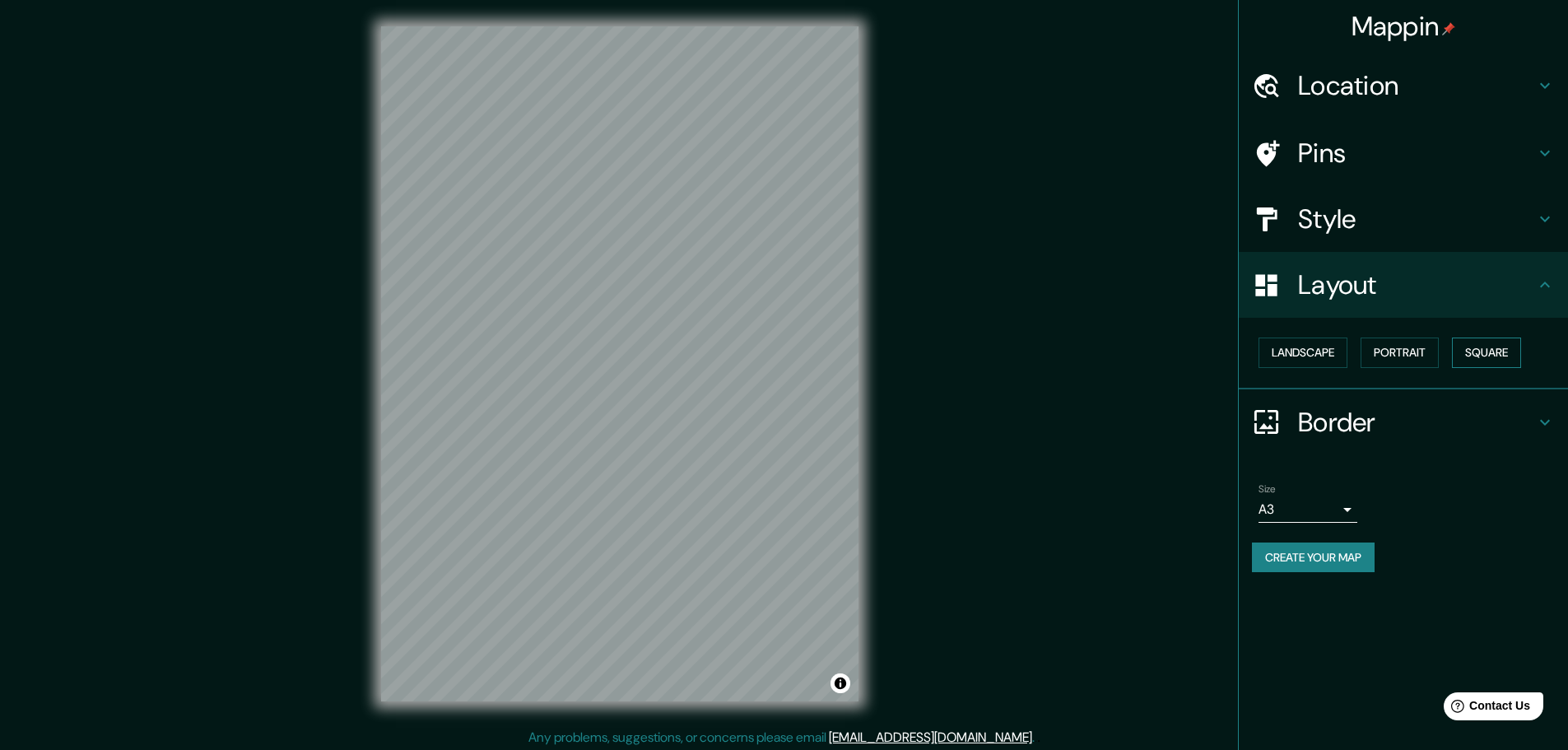
click at [1462, 348] on button "Square" at bounding box center [1487, 353] width 69 height 31
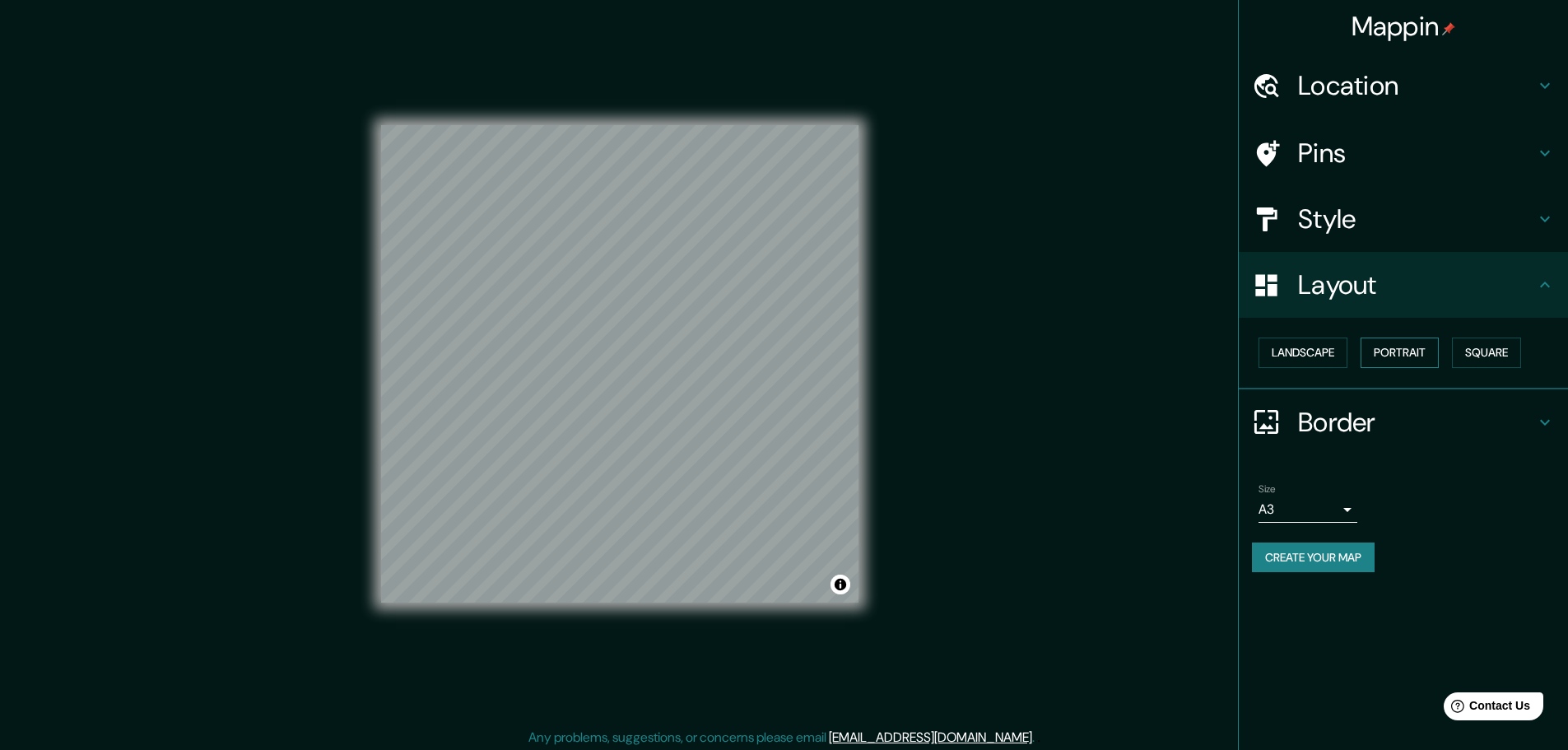
click at [1410, 347] on button "Portrait" at bounding box center [1399, 353] width 78 height 31
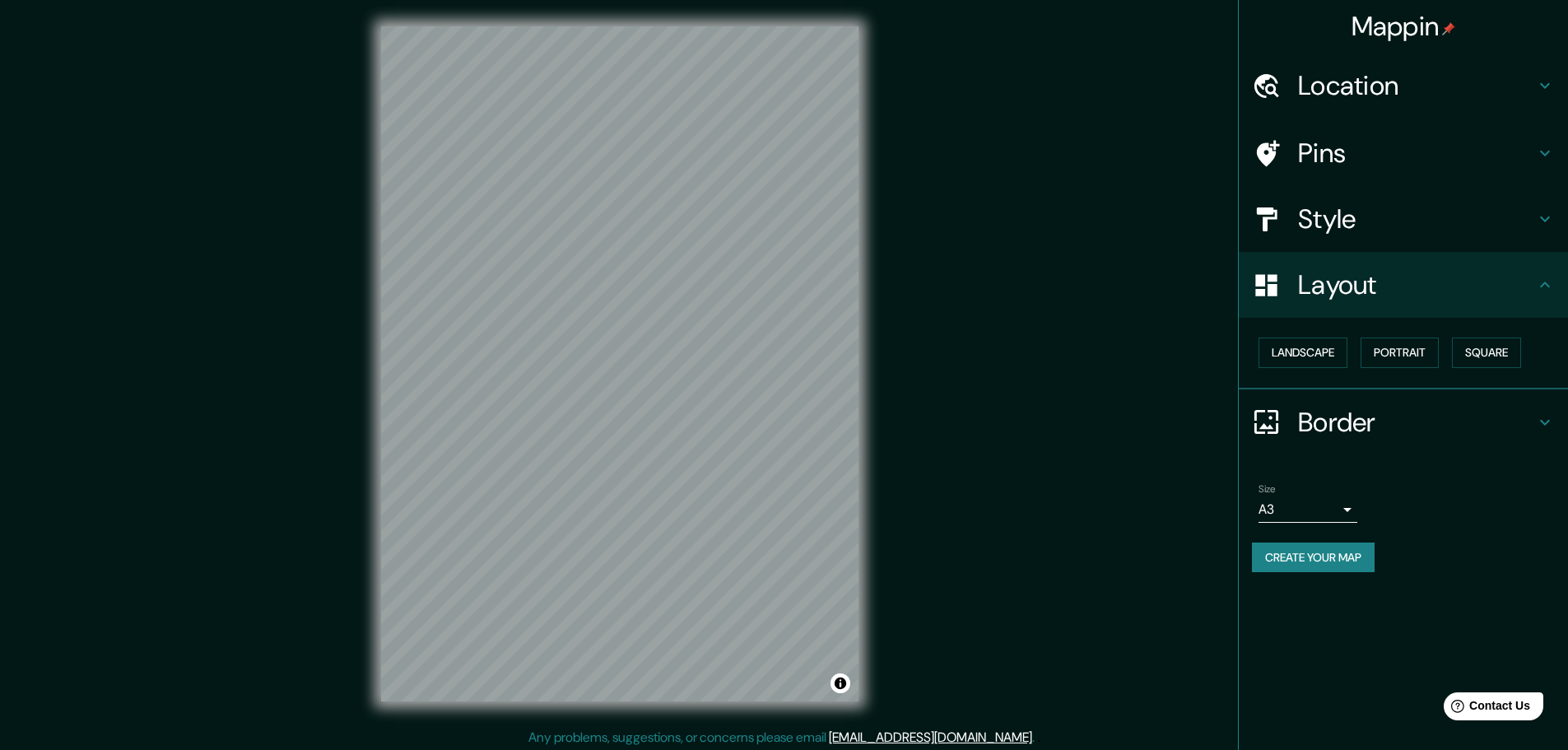
click at [1303, 187] on div "Style" at bounding box center [1403, 219] width 329 height 66
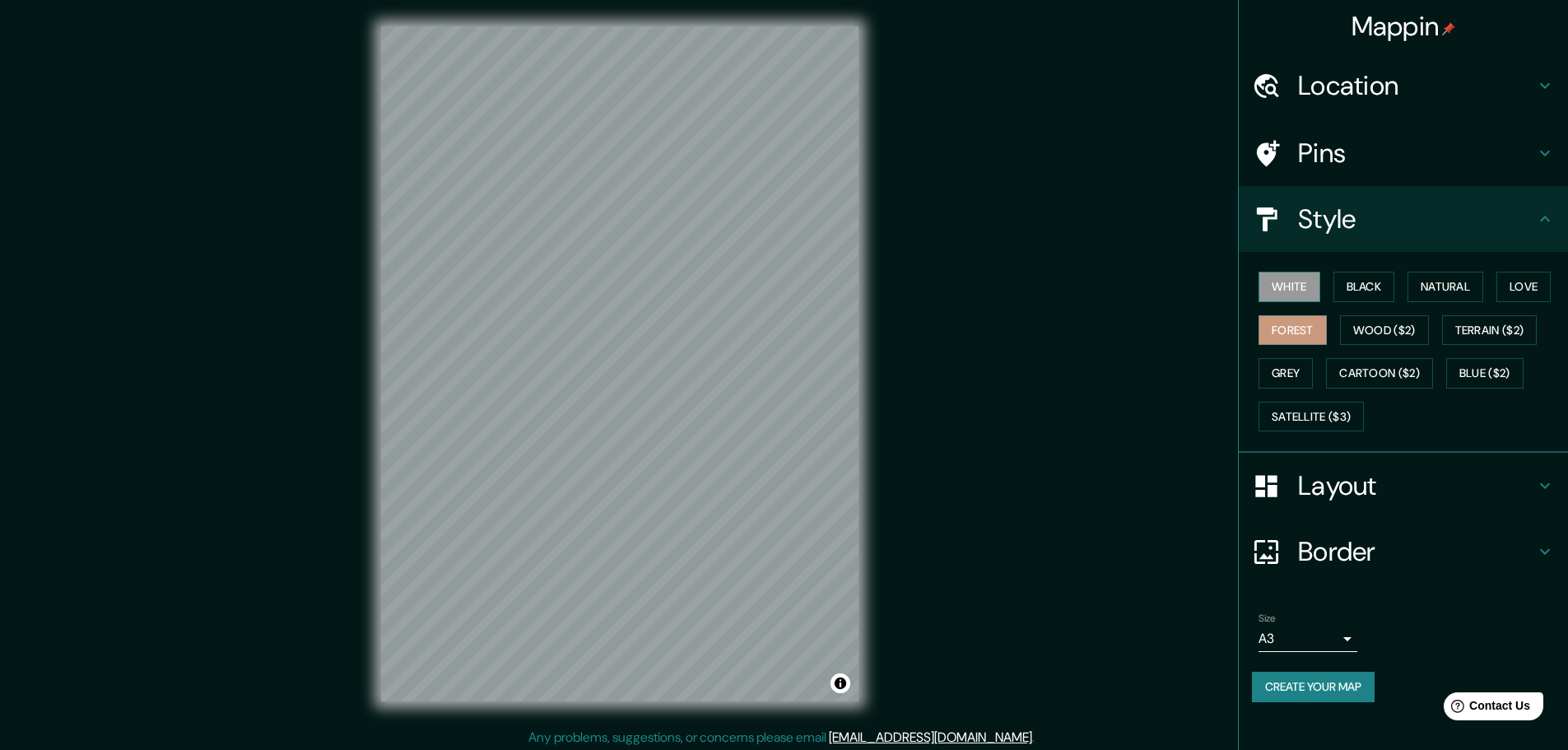
click at [1307, 287] on button "White" at bounding box center [1289, 287] width 62 height 31
